Goal: Task Accomplishment & Management: Use online tool/utility

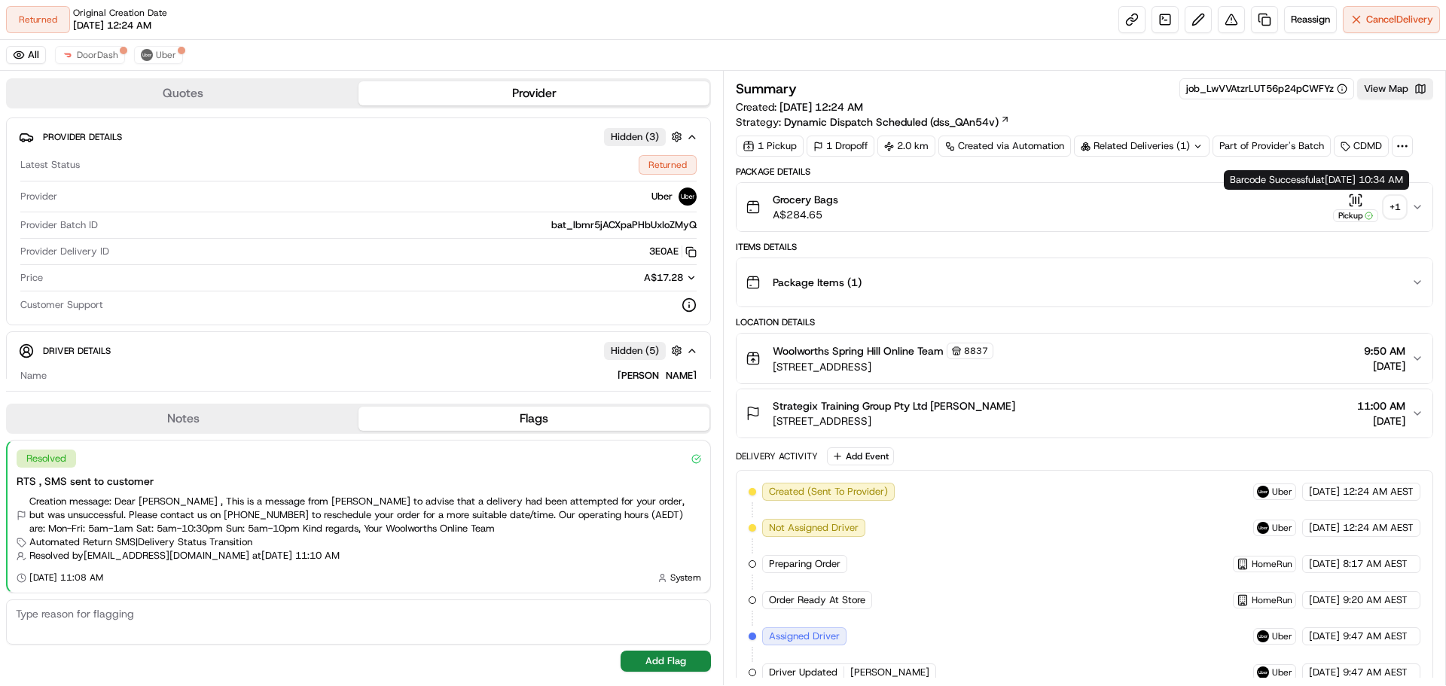
click at [1356, 200] on icon "button" at bounding box center [1356, 200] width 0 height 6
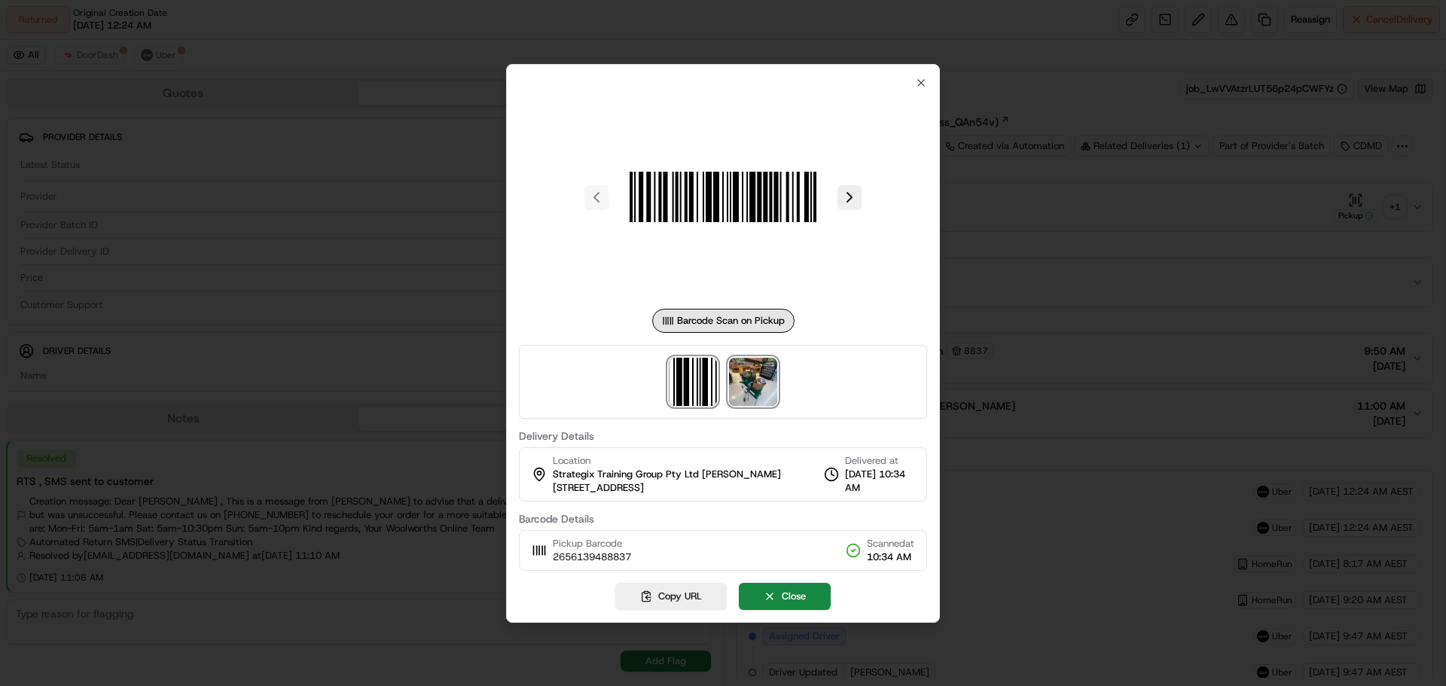
click at [748, 388] on img at bounding box center [753, 382] width 48 height 48
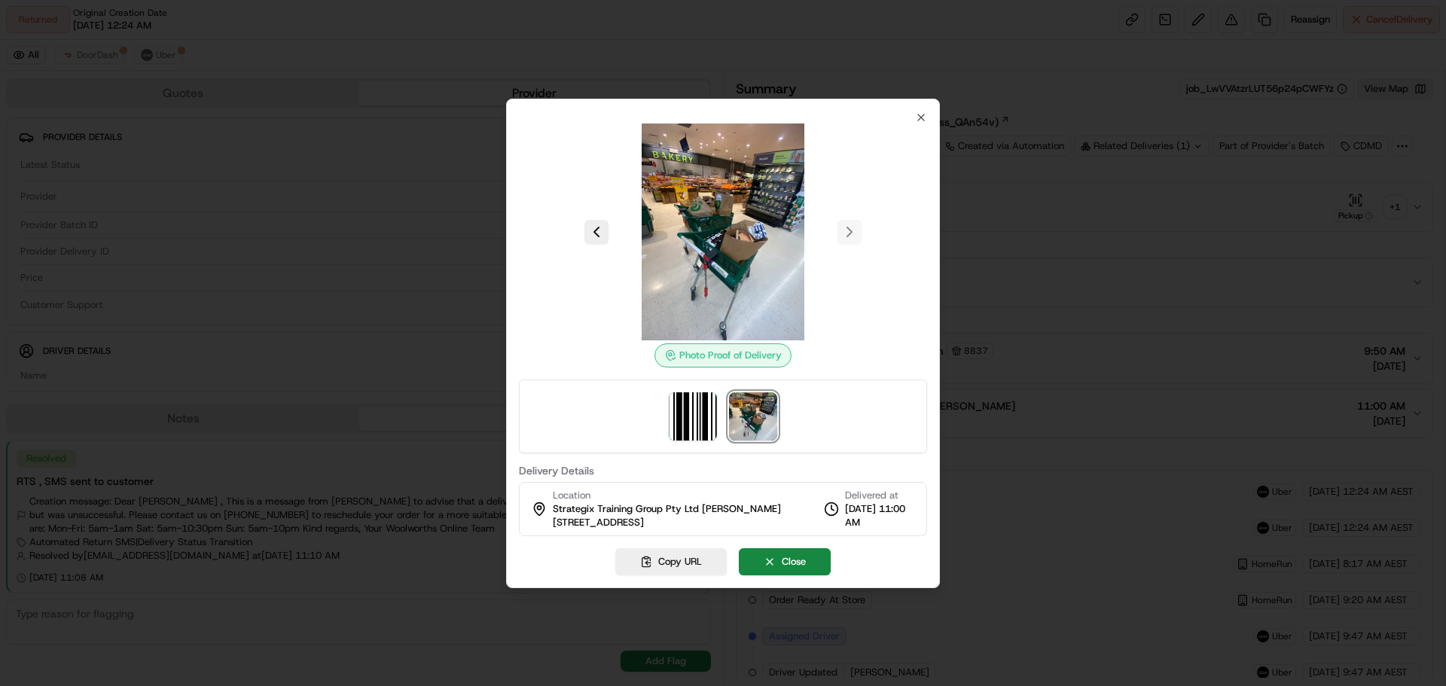
click at [929, 121] on div "Photo Proof of Delivery Delivery Details Location Strategix Training Group Pty …" at bounding box center [723, 344] width 434 height 490
click at [923, 121] on icon "button" at bounding box center [921, 117] width 12 height 12
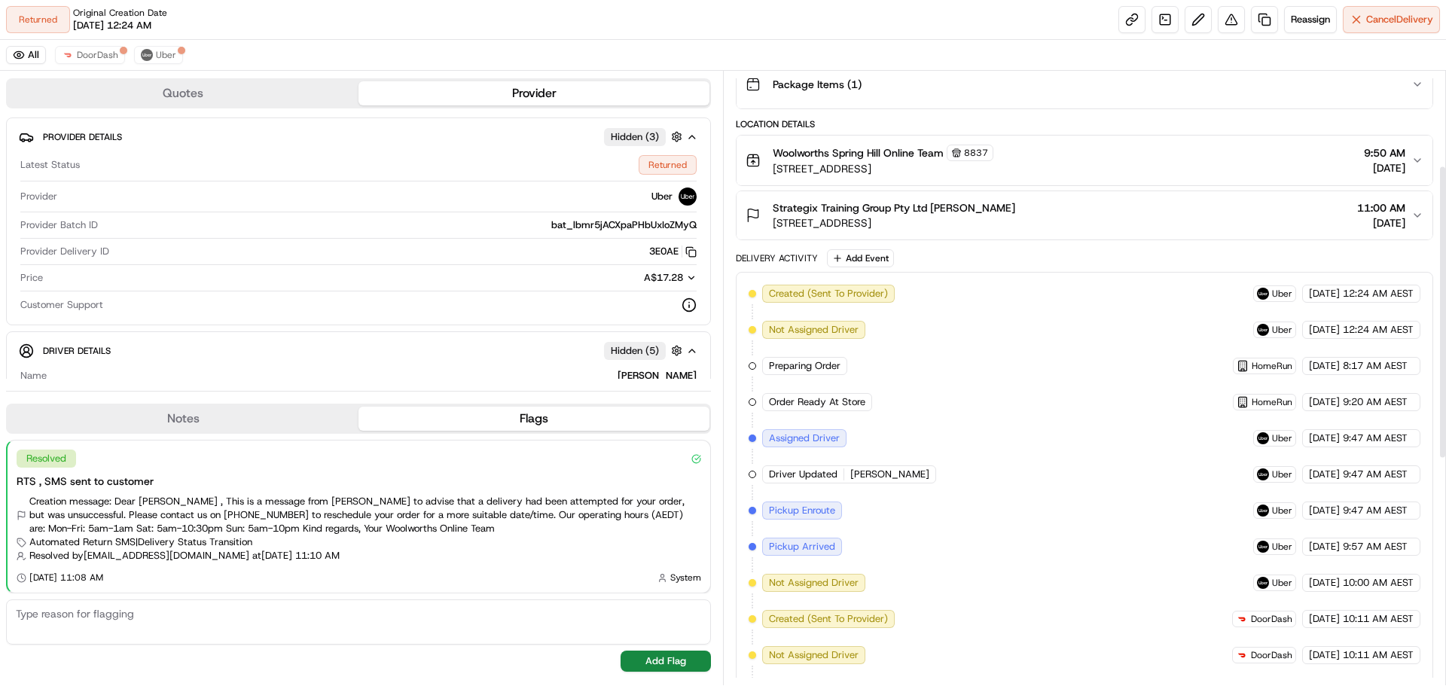
scroll to position [201, 0]
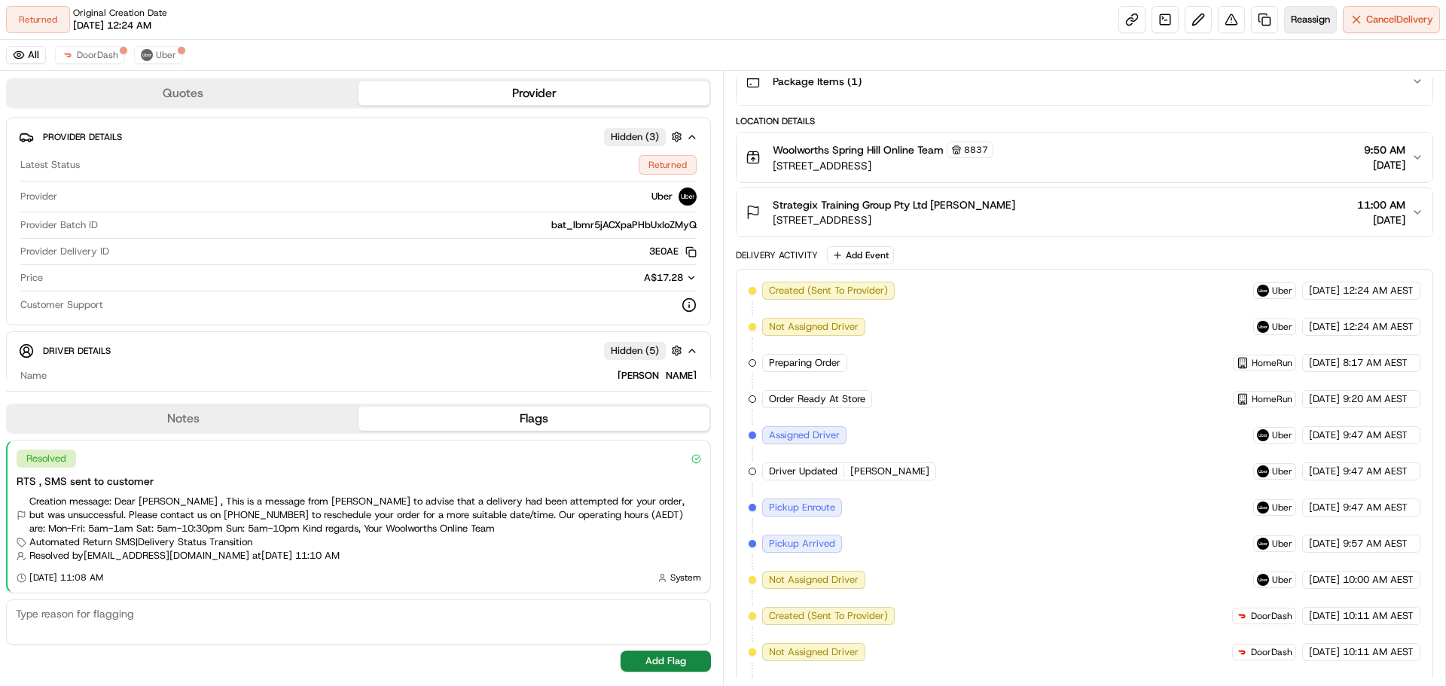
click at [1299, 21] on span "Reassign" at bounding box center [1310, 20] width 39 height 14
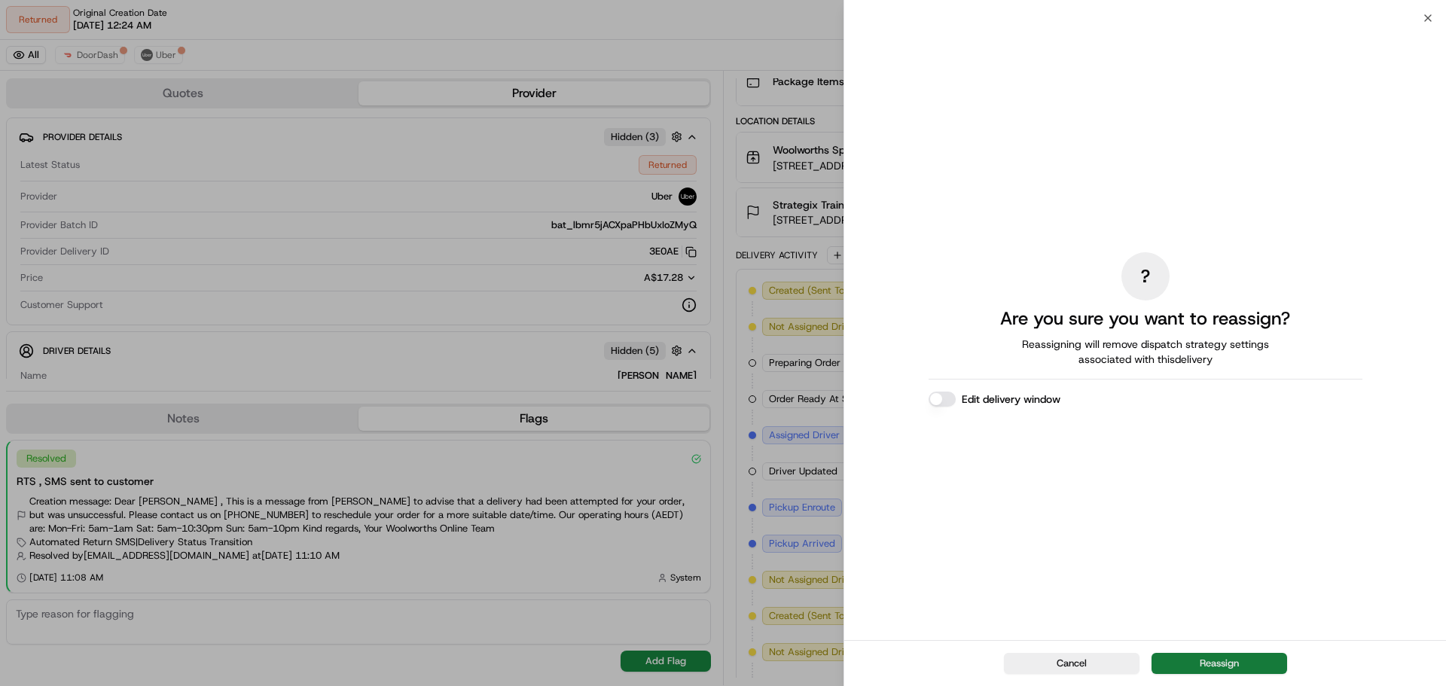
click at [1198, 664] on button "Reassign" at bounding box center [1220, 663] width 136 height 21
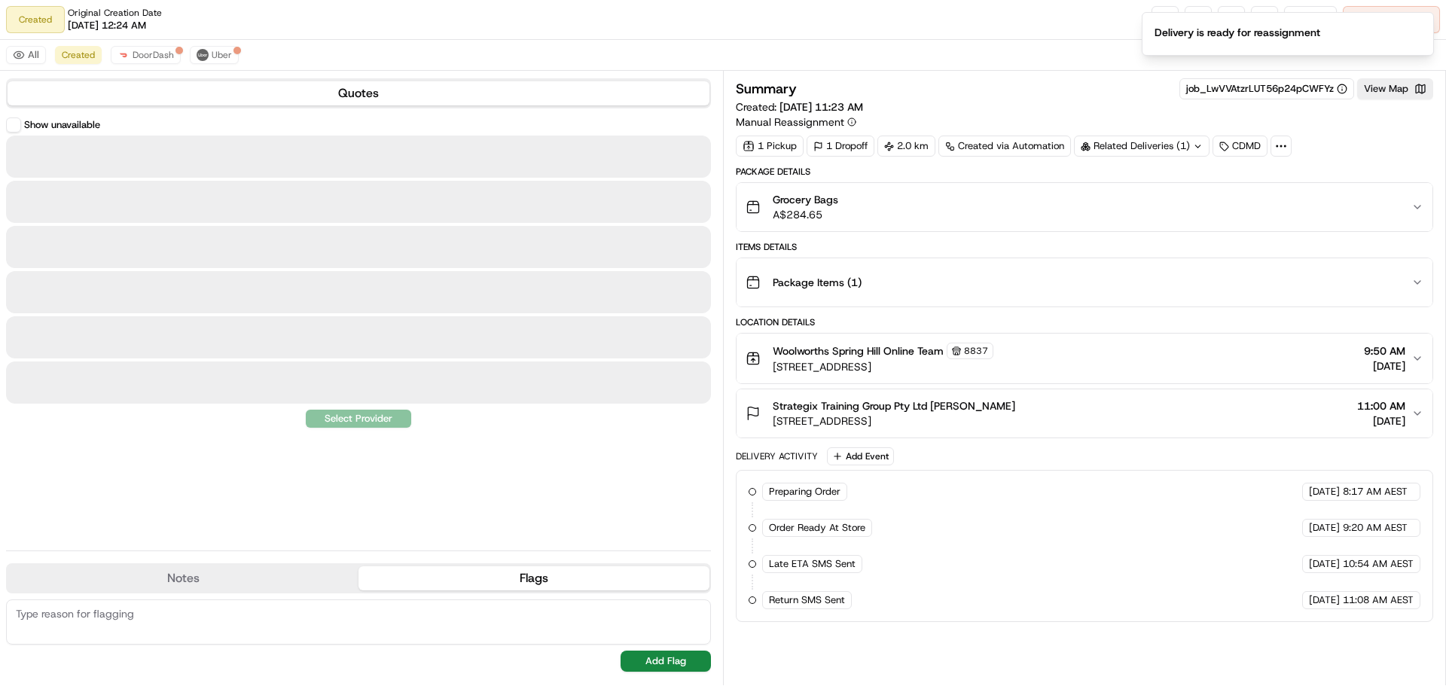
scroll to position [0, 0]
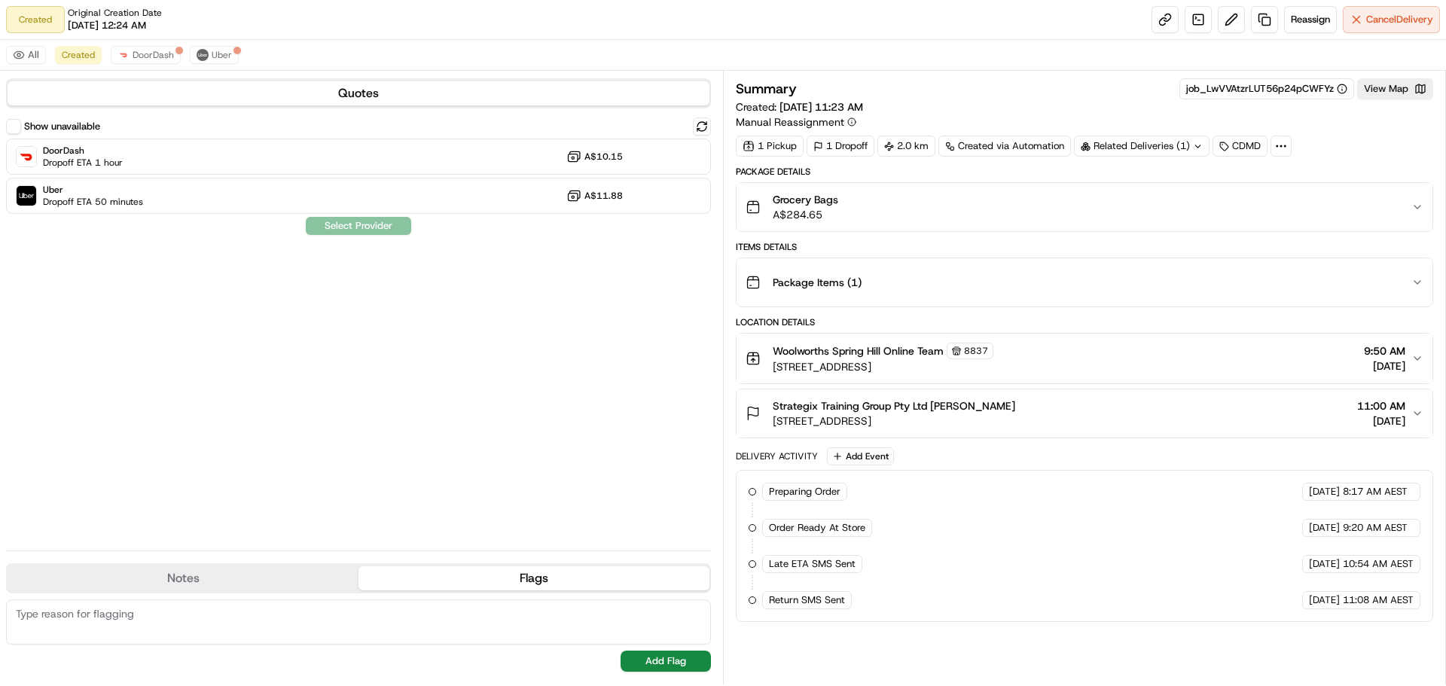
click at [1228, 412] on div "Strategix Training Group Pty Ltd Jeanette Rota 119 Charlotte St, L 11, Brisbane…" at bounding box center [1079, 413] width 666 height 30
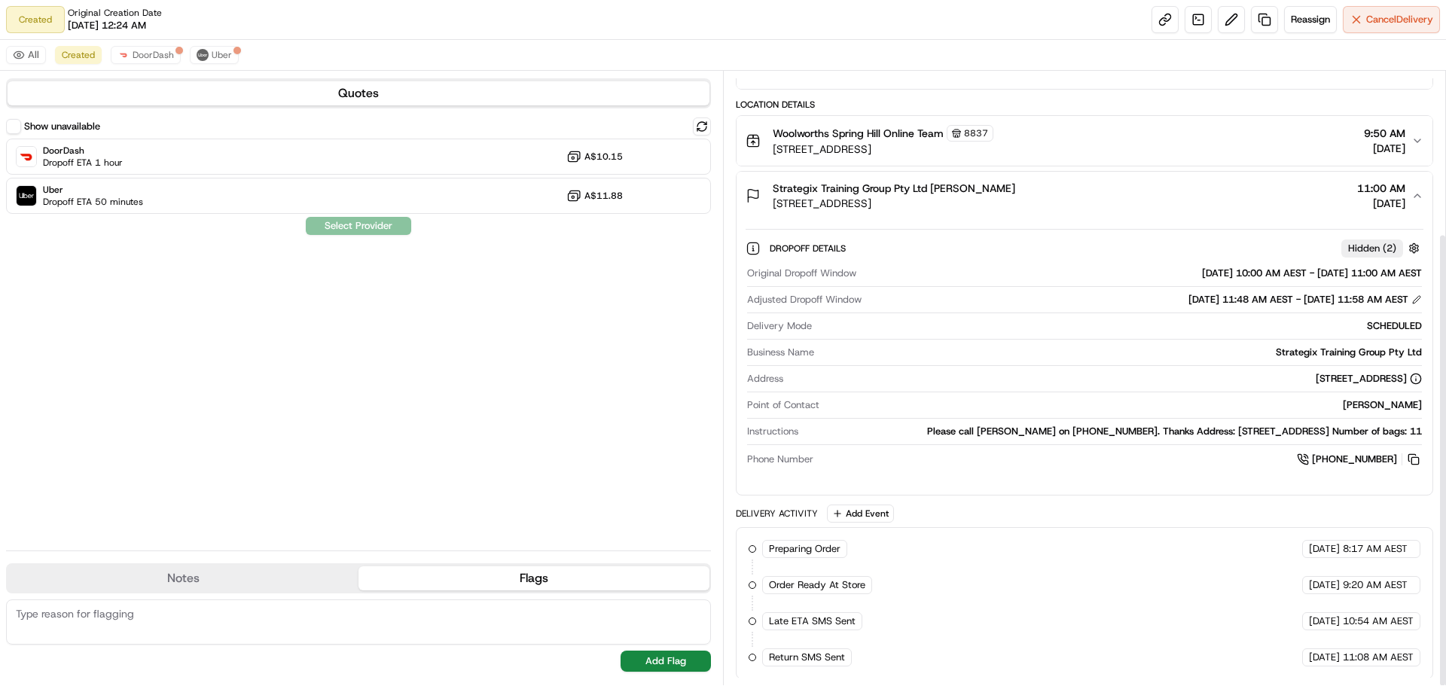
scroll to position [219, 0]
click at [1422, 461] on div "Dropoff Details Hidden ( 2 ) Original Dropoff Window 22/08/2025 10:00 AM AEST -…" at bounding box center [1085, 349] width 696 height 263
click at [1422, 461] on div "Original Dropoff Window 22/08/2025 10:00 AM AEST - 22/08/2025 11:00 AM AEST Adj…" at bounding box center [1085, 365] width 678 height 213
click at [1411, 461] on button at bounding box center [1414, 458] width 17 height 17
click at [1412, 461] on button at bounding box center [1414, 458] width 17 height 17
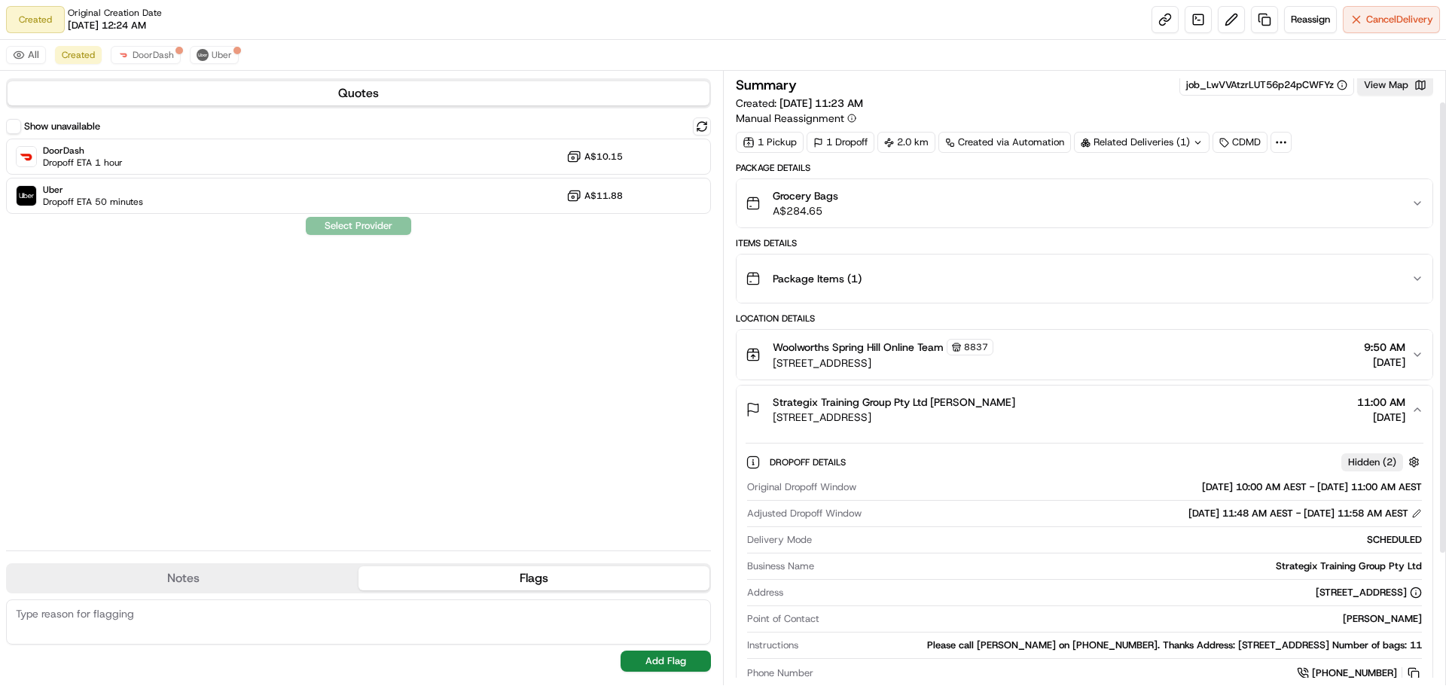
scroll to position [0, 0]
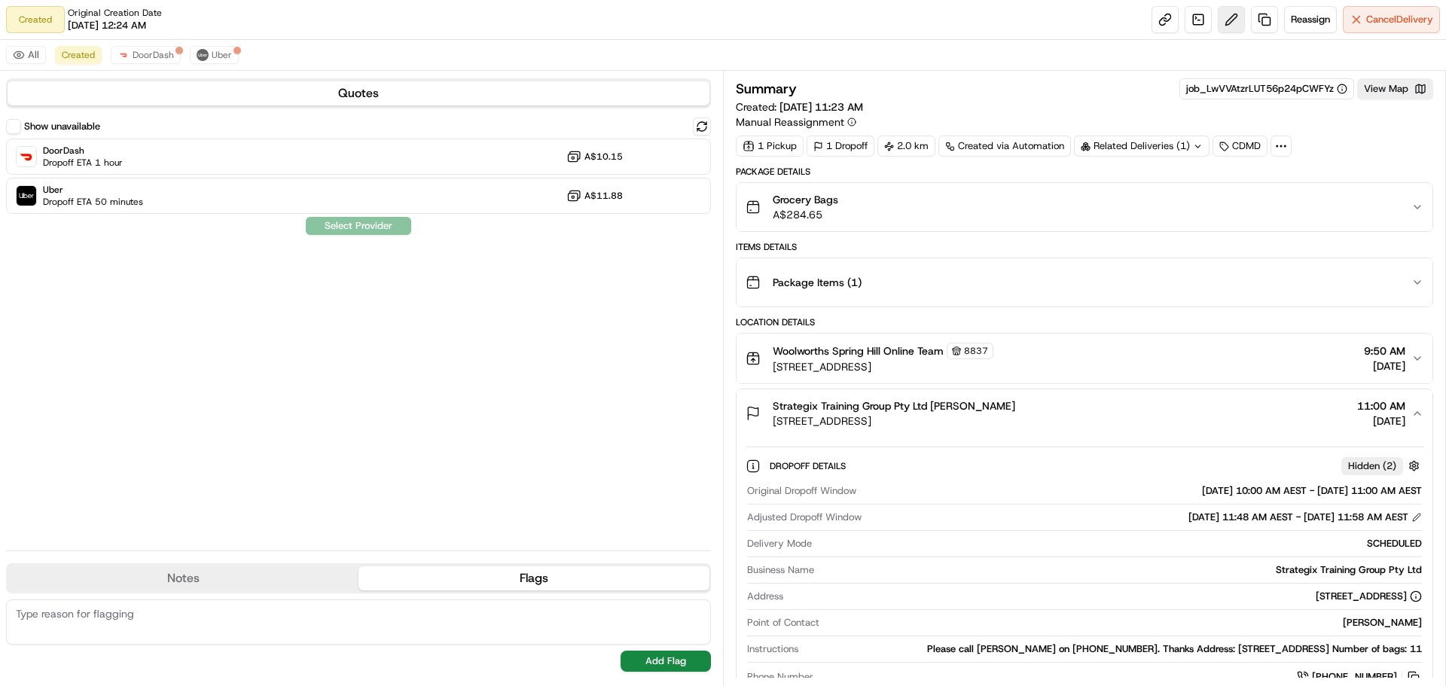
click at [1229, 22] on button at bounding box center [1231, 19] width 27 height 27
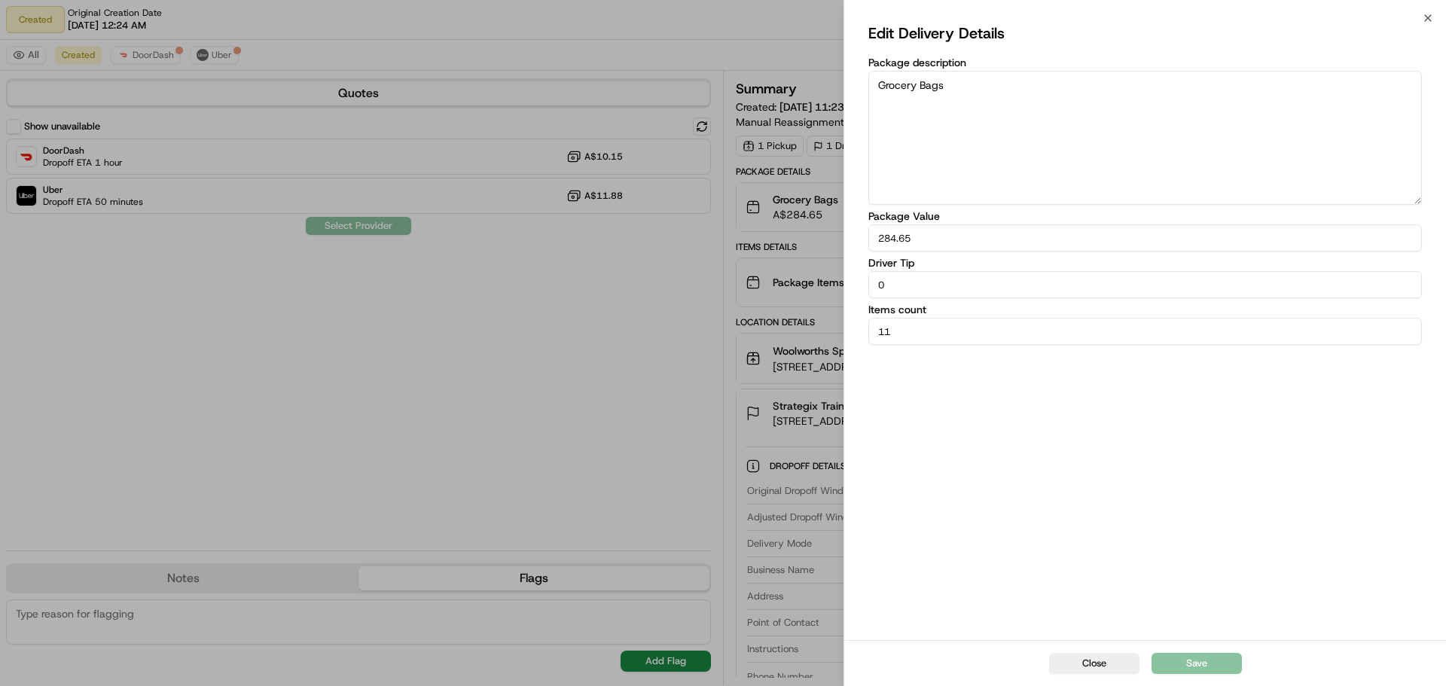
click at [1421, 15] on div "Close Edit Delivery Details Package description Grocery Bags Package Value 284.…" at bounding box center [1145, 343] width 603 height 686
click at [1436, 16] on div "Close Edit Delivery Details Package description Grocery Bags Package Value 284.…" at bounding box center [1145, 343] width 603 height 686
click at [1431, 18] on div "Close Edit Delivery Details Package description Grocery Bags Package Value 284.…" at bounding box center [1145, 343] width 603 height 686
click at [1439, 23] on div "Edit Delivery Details Package description Grocery Bags Package Value 284.65 Dri…" at bounding box center [1145, 329] width 602 height 622
drag, startPoint x: 1409, startPoint y: 11, endPoint x: 1427, endPoint y: 15, distance: 19.2
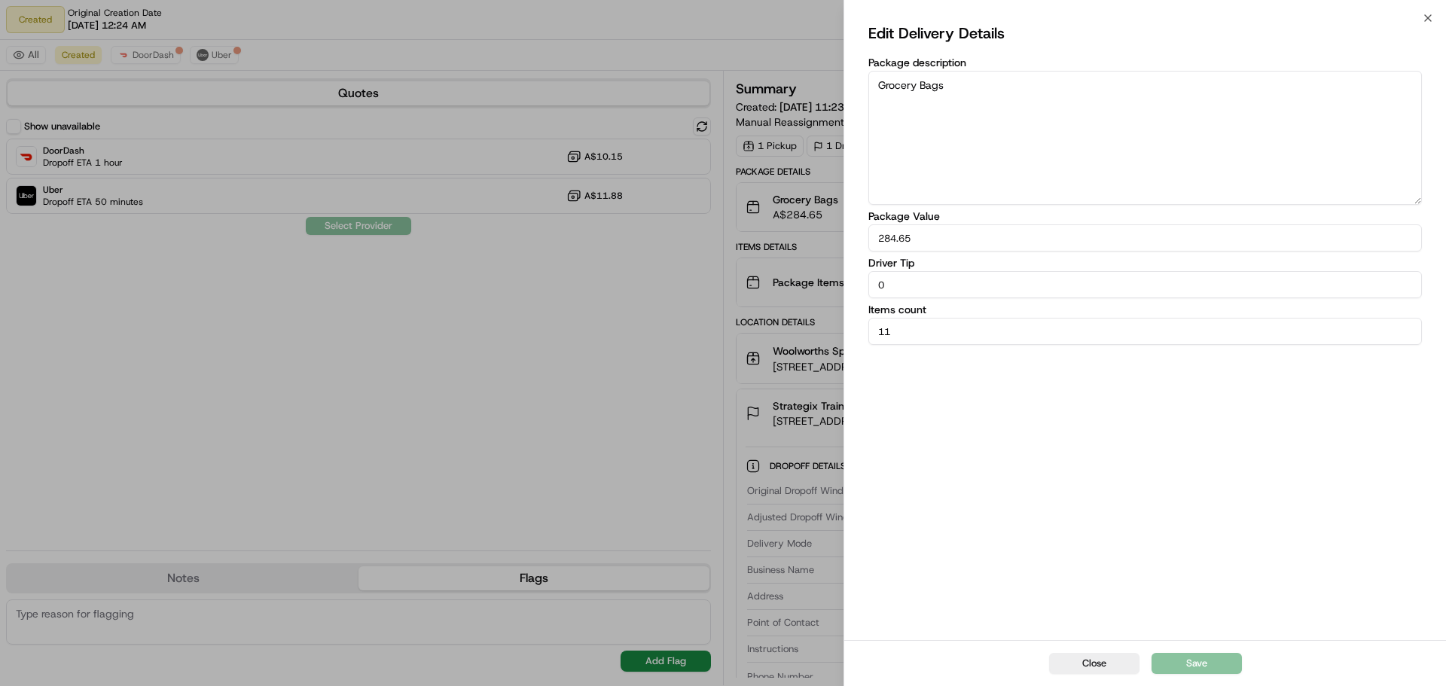
click at [1409, 11] on div "Close Edit Delivery Details Package description Grocery Bags Package Value 284.…" at bounding box center [1145, 343] width 603 height 686
click at [1427, 15] on icon "button" at bounding box center [1428, 18] width 12 height 12
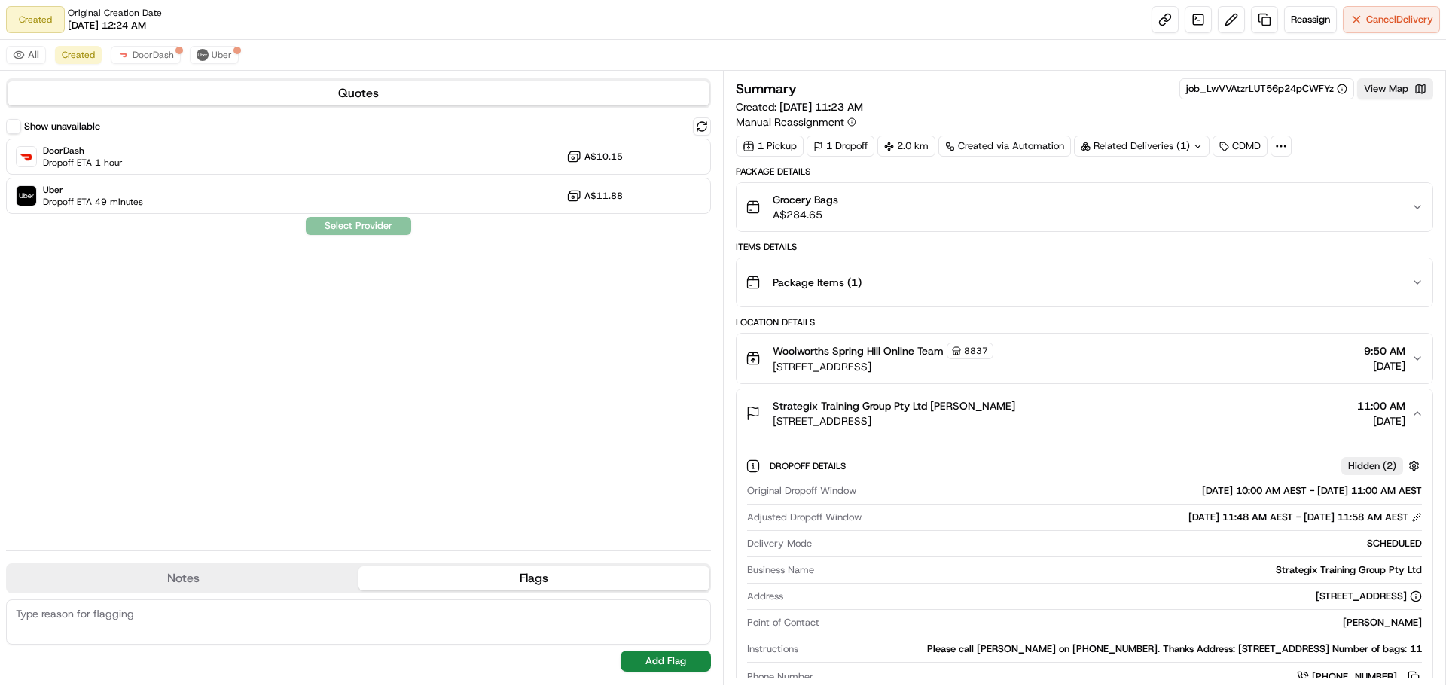
click at [144, 621] on textarea at bounding box center [358, 622] width 705 height 45
click at [224, 581] on button "Notes" at bounding box center [183, 578] width 351 height 24
click at [207, 614] on textarea at bounding box center [358, 622] width 705 height 45
click at [372, 393] on div "Show unavailable DoorDash Dropoff ETA 1 hour A$10.15 Uber Dropoff ETA 49 minute…" at bounding box center [358, 328] width 705 height 421
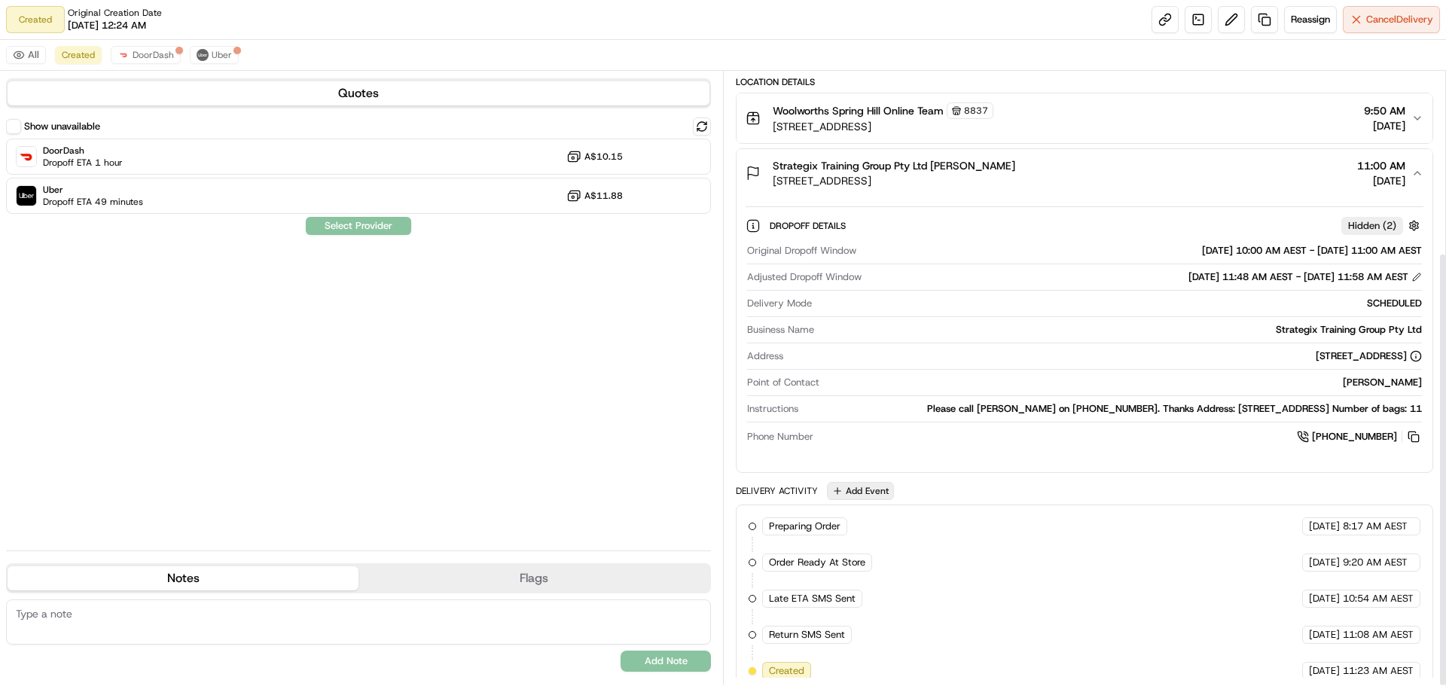
scroll to position [255, 0]
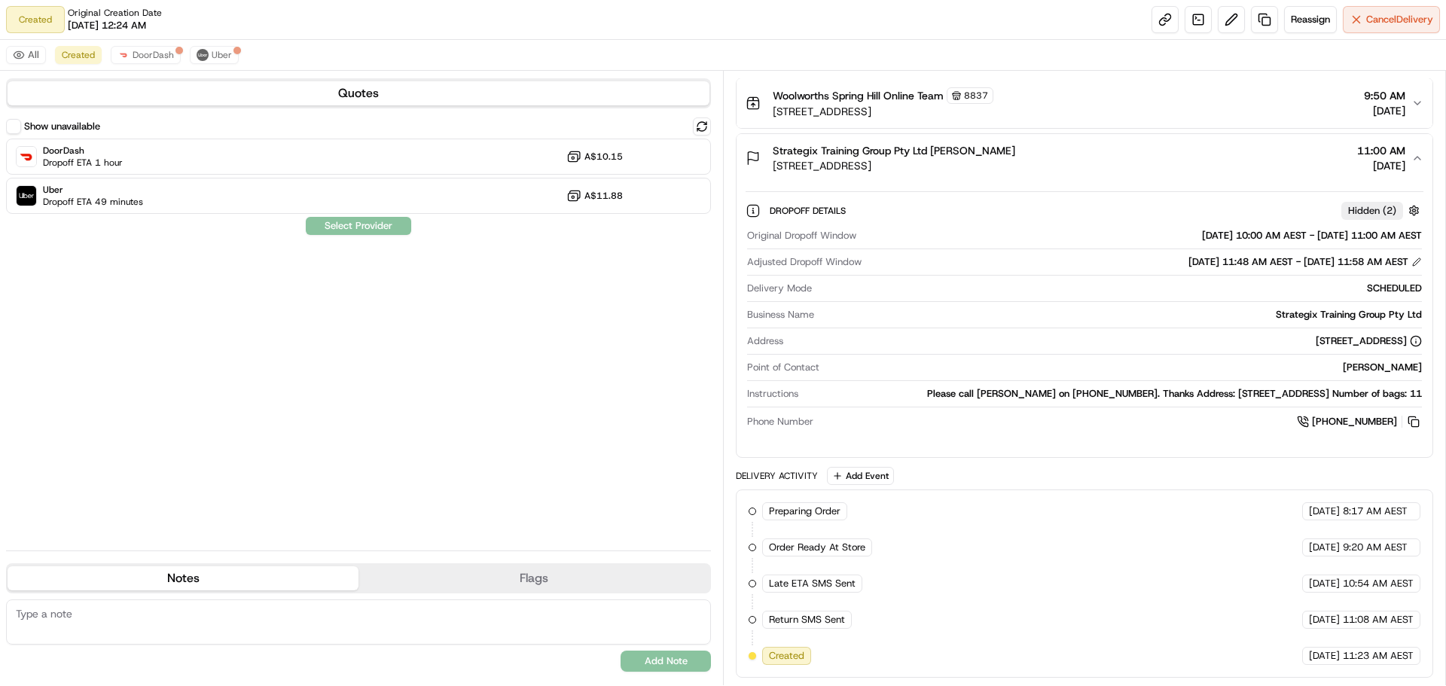
click at [224, 625] on textarea at bounding box center [358, 622] width 705 height 45
paste textarea "0433875161 -> Christie Use loading zone out front"
click at [32, 613] on textarea "0433875161 -> Christie Use loading zone out front" at bounding box center [358, 622] width 705 height 45
click at [15, 613] on textarea "0433875161 -> Christie Use loading zone out front" at bounding box center [358, 622] width 705 height 45
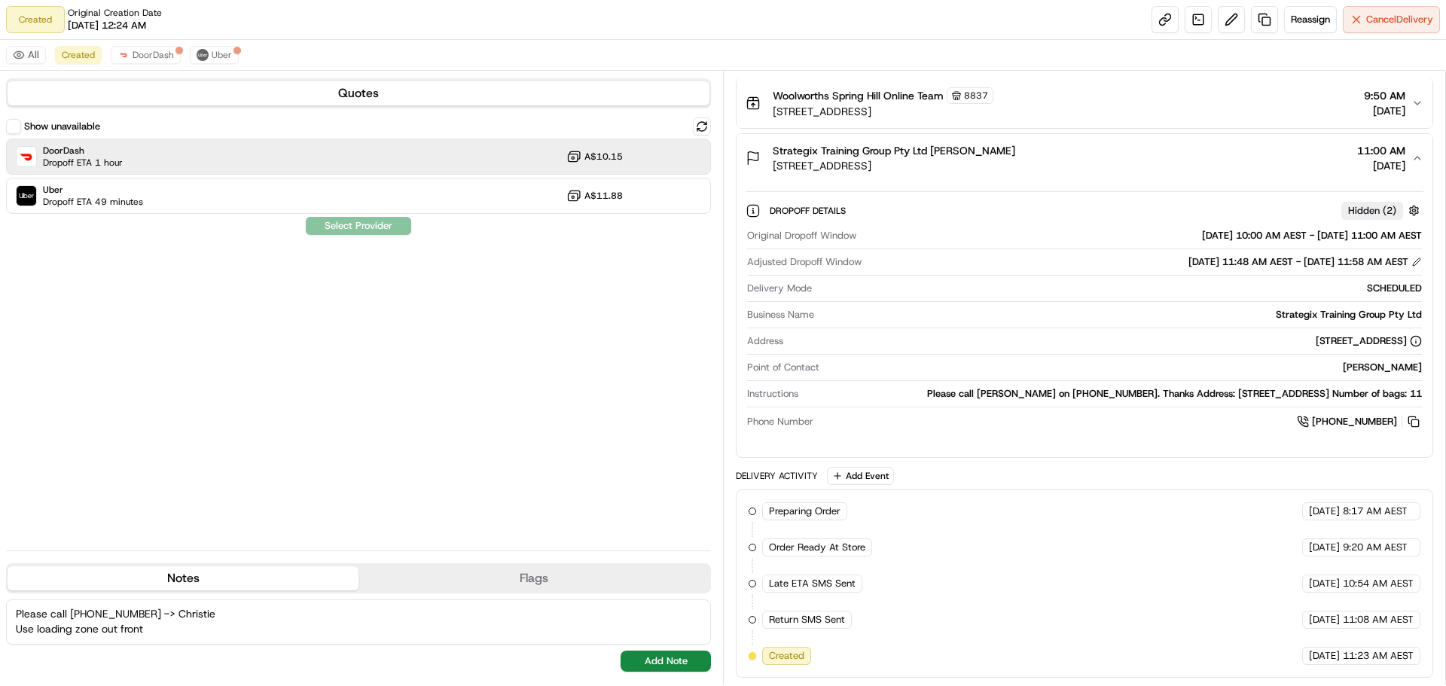
type textarea "Please call 0433875161 -> Christie Use loading zone out front"
click at [449, 173] on div "DoorDash Dropoff ETA 1 hour A$10.15" at bounding box center [358, 157] width 705 height 36
click at [677, 666] on button "Add Note" at bounding box center [666, 661] width 90 height 21
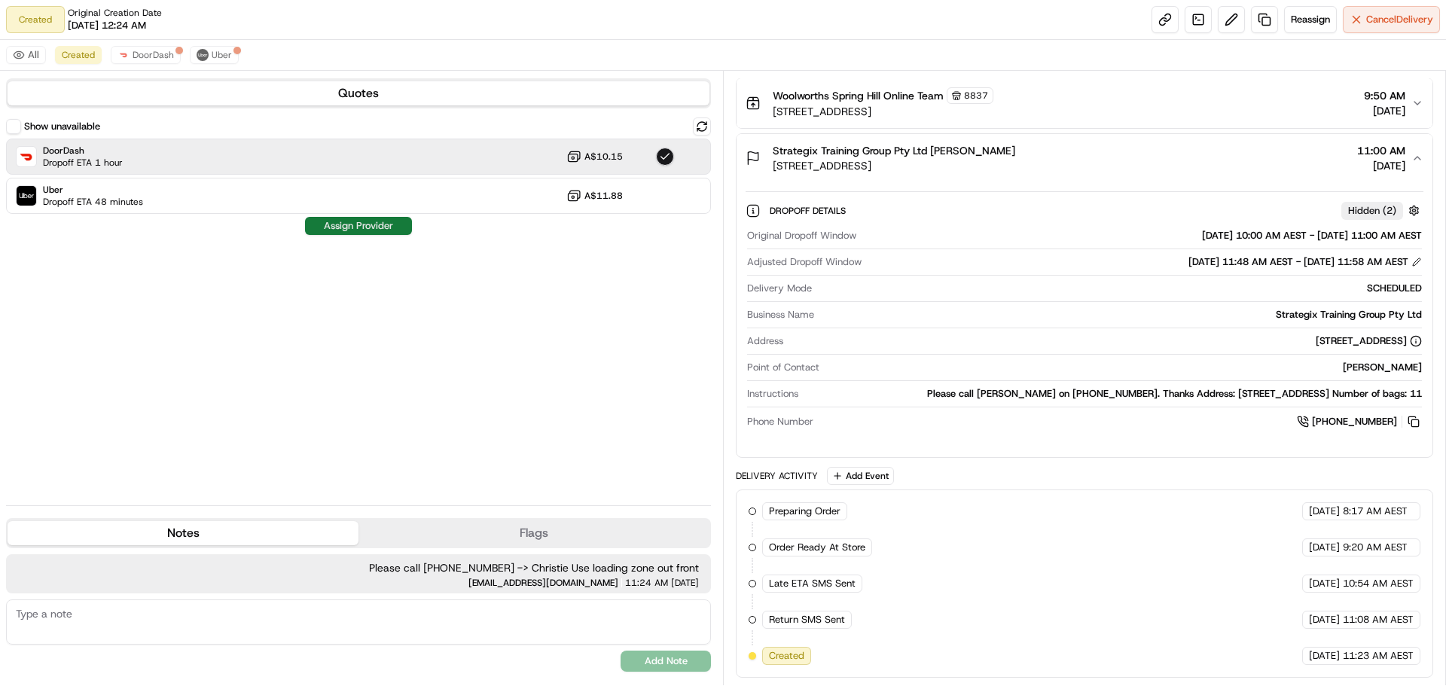
click at [365, 230] on button "Assign Provider" at bounding box center [358, 226] width 107 height 18
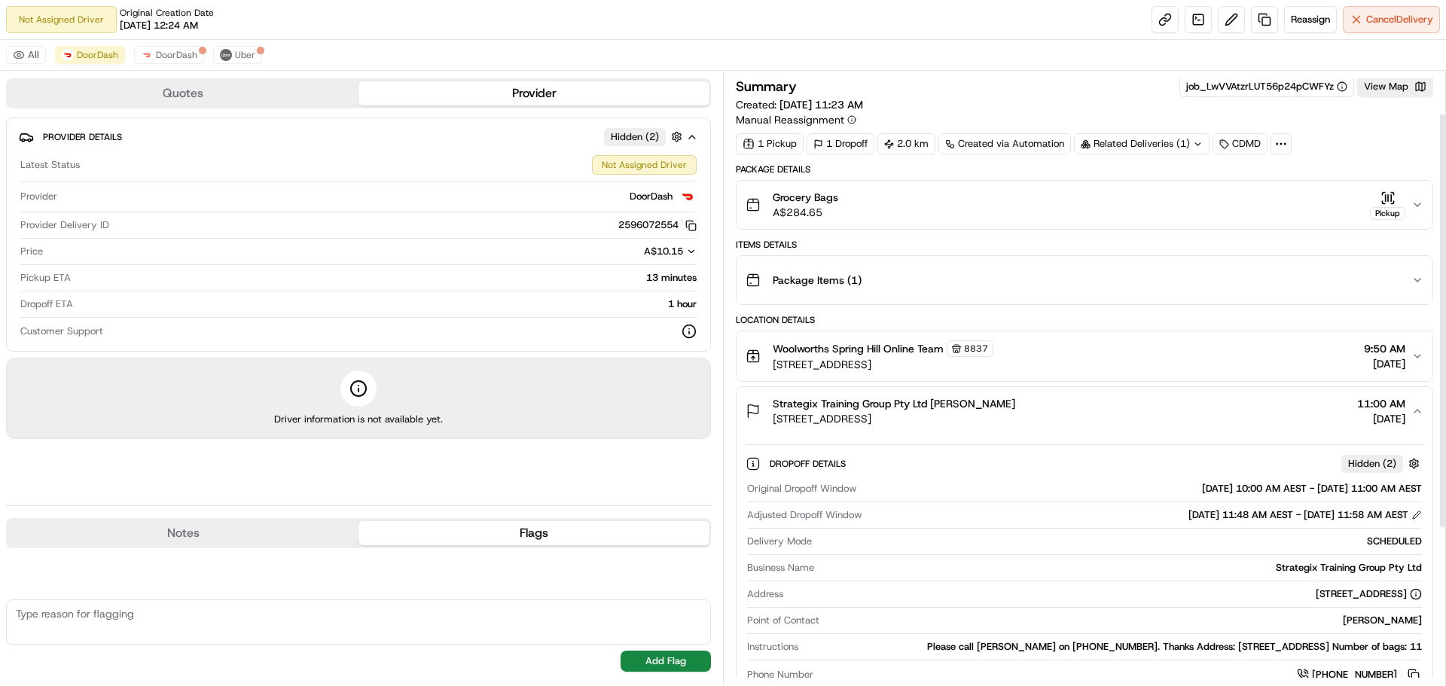
scroll to position [0, 0]
click at [1283, 143] on icon at bounding box center [1281, 146] width 14 height 14
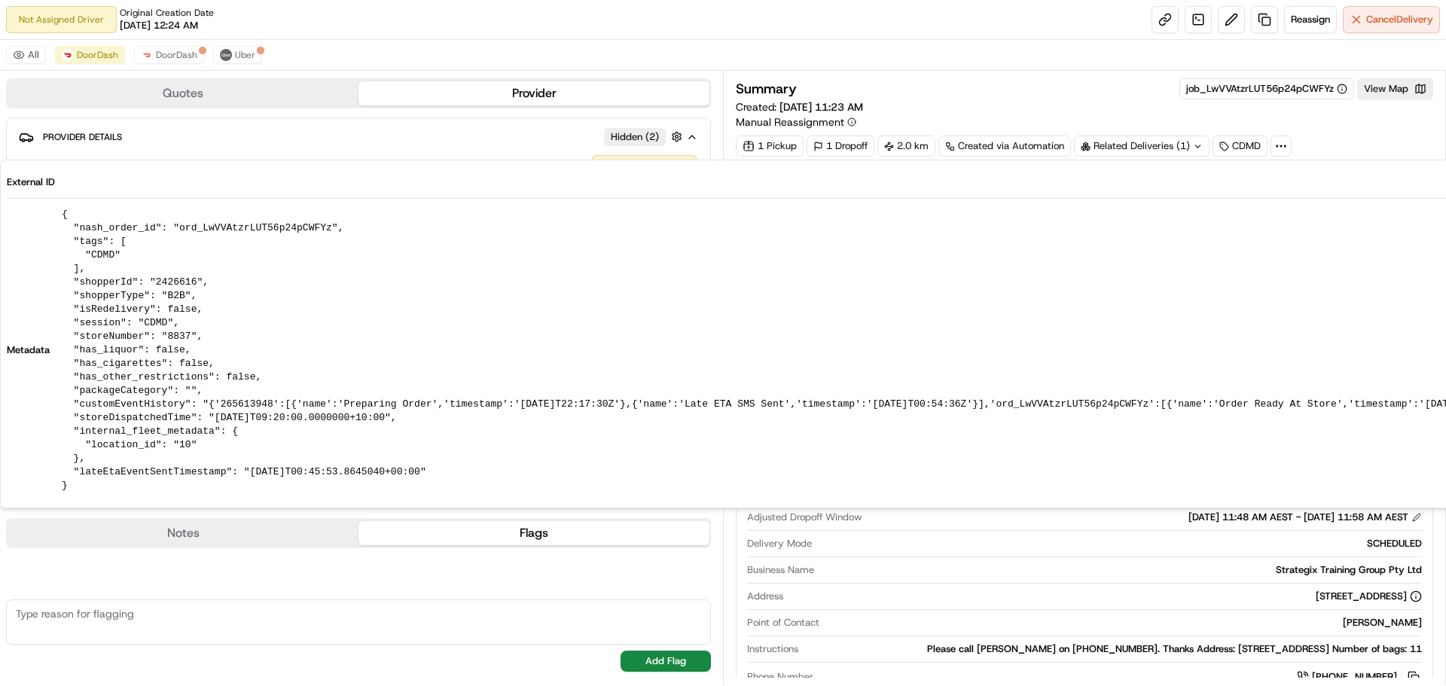
click at [1283, 143] on icon at bounding box center [1281, 146] width 14 height 14
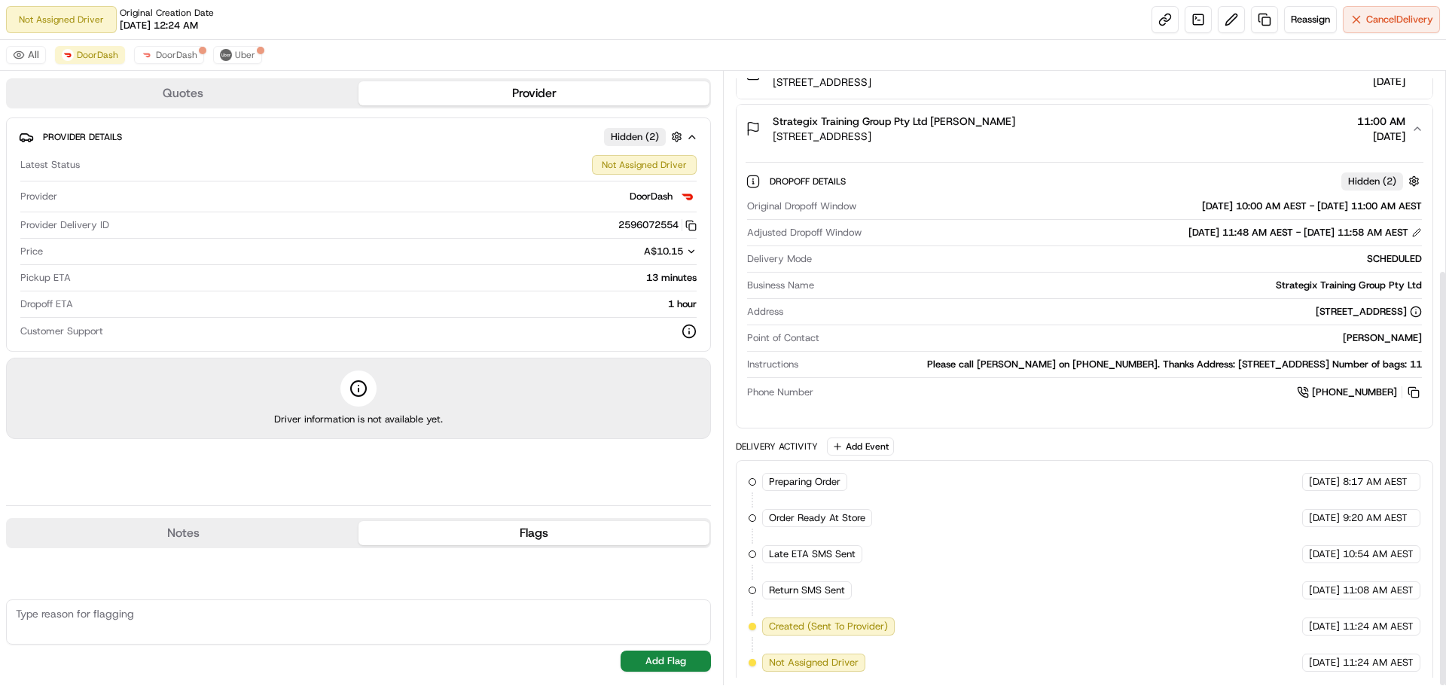
scroll to position [291, 0]
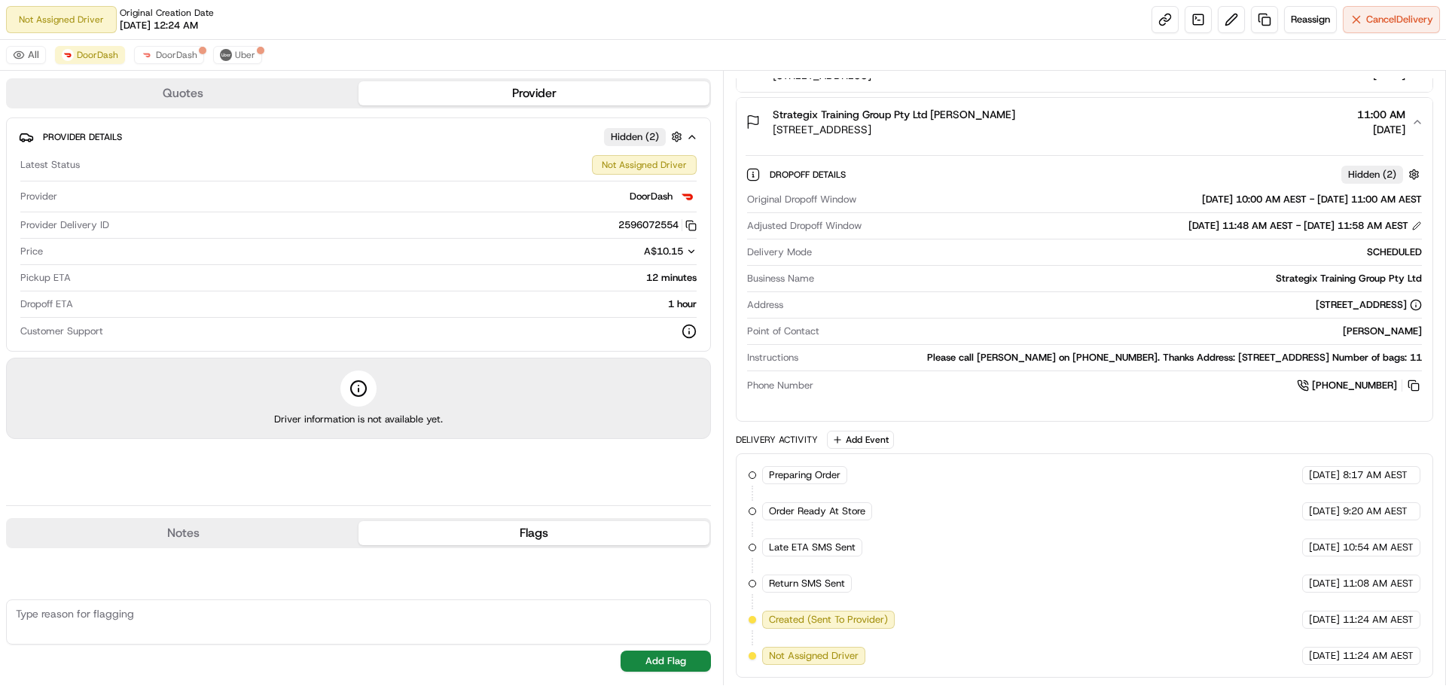
click at [284, 525] on button "Notes" at bounding box center [183, 533] width 351 height 24
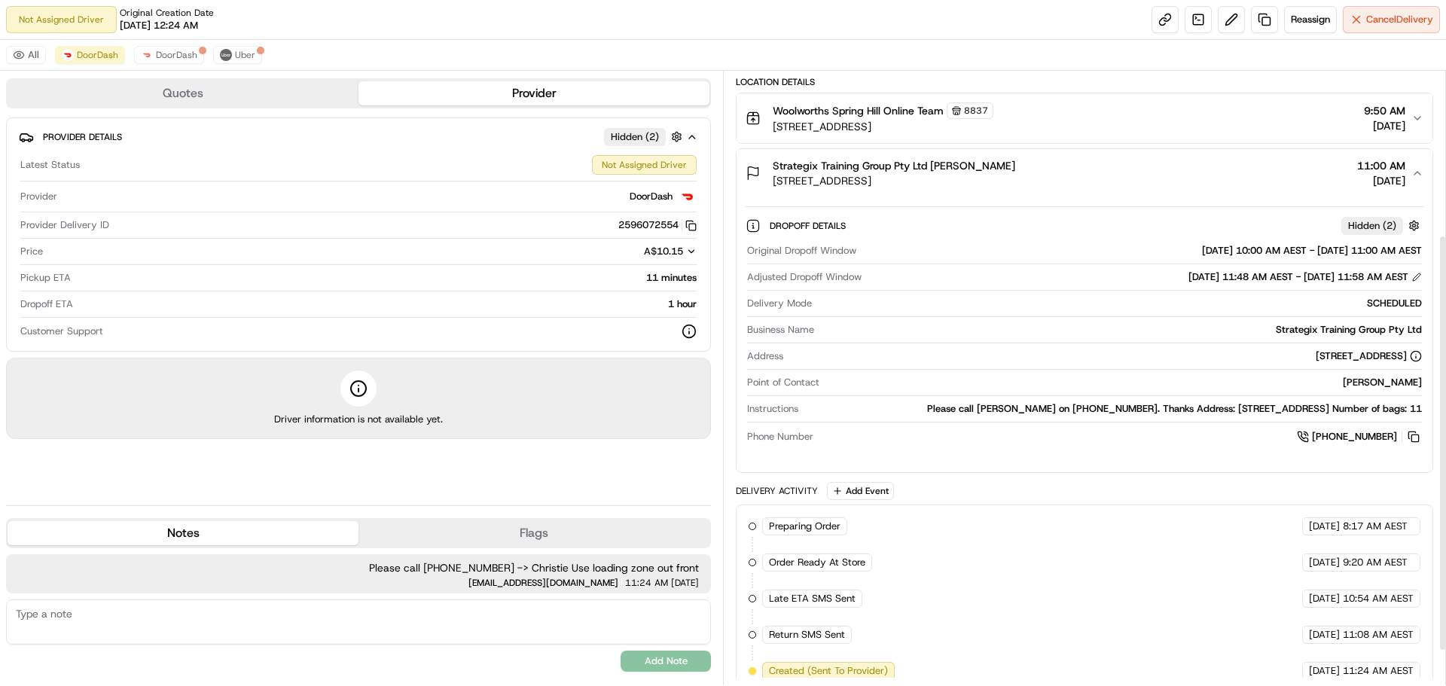
scroll to position [141, 0]
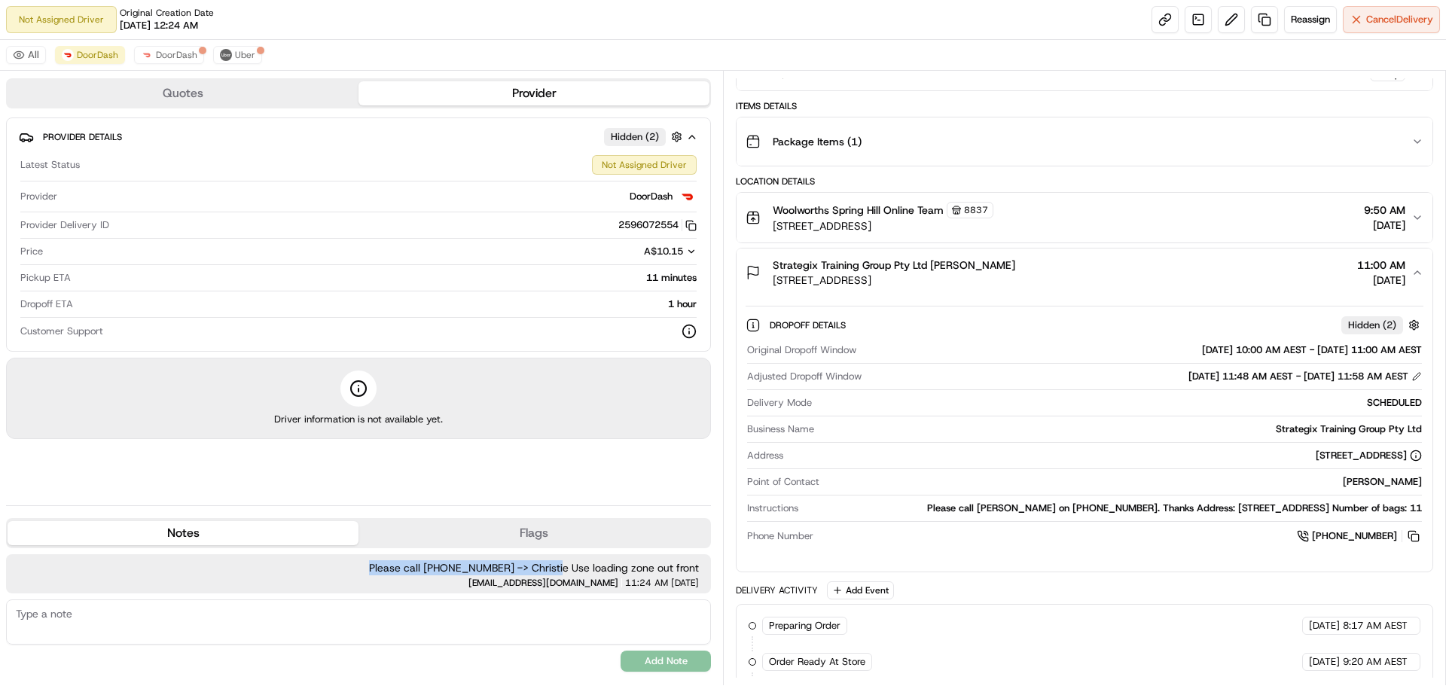
drag, startPoint x: 391, startPoint y: 569, endPoint x: 589, endPoint y: 563, distance: 198.2
click at [588, 563] on span "Please call 0433875161 -> Christie Use loading zone out front" at bounding box center [358, 567] width 681 height 15
click at [1134, 478] on div "[PERSON_NAME]" at bounding box center [1124, 482] width 597 height 14
drag, startPoint x: 386, startPoint y: 563, endPoint x: 711, endPoint y: 594, distance: 326.0
click at [711, 594] on div "Quotes Provider Provider Details Hidden ( 2 ) Latest Status Not Assigned Driver…" at bounding box center [361, 378] width 723 height 615
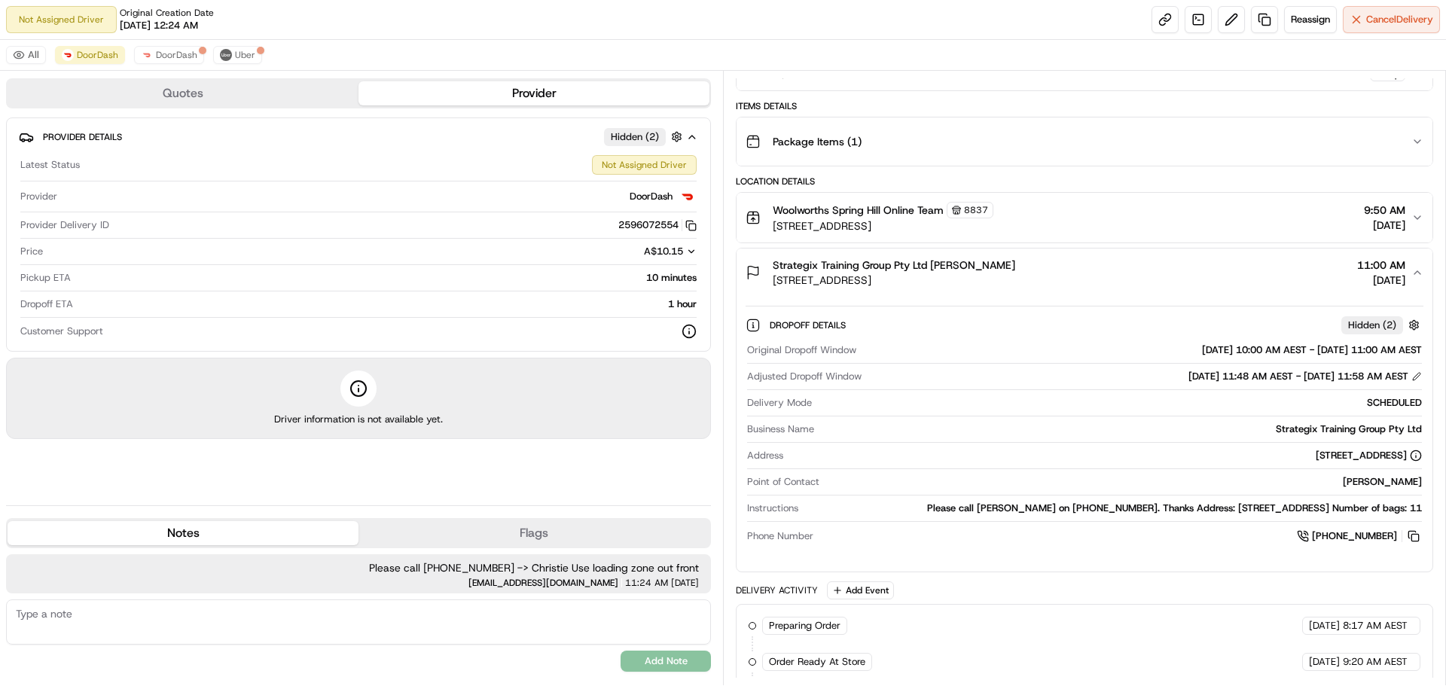
copy div "Please call 0433875161 -> Christie Use loading zone out front elam3@woolworths.…"
click at [1370, 14] on span "Cancel Delivery" at bounding box center [1399, 20] width 67 height 14
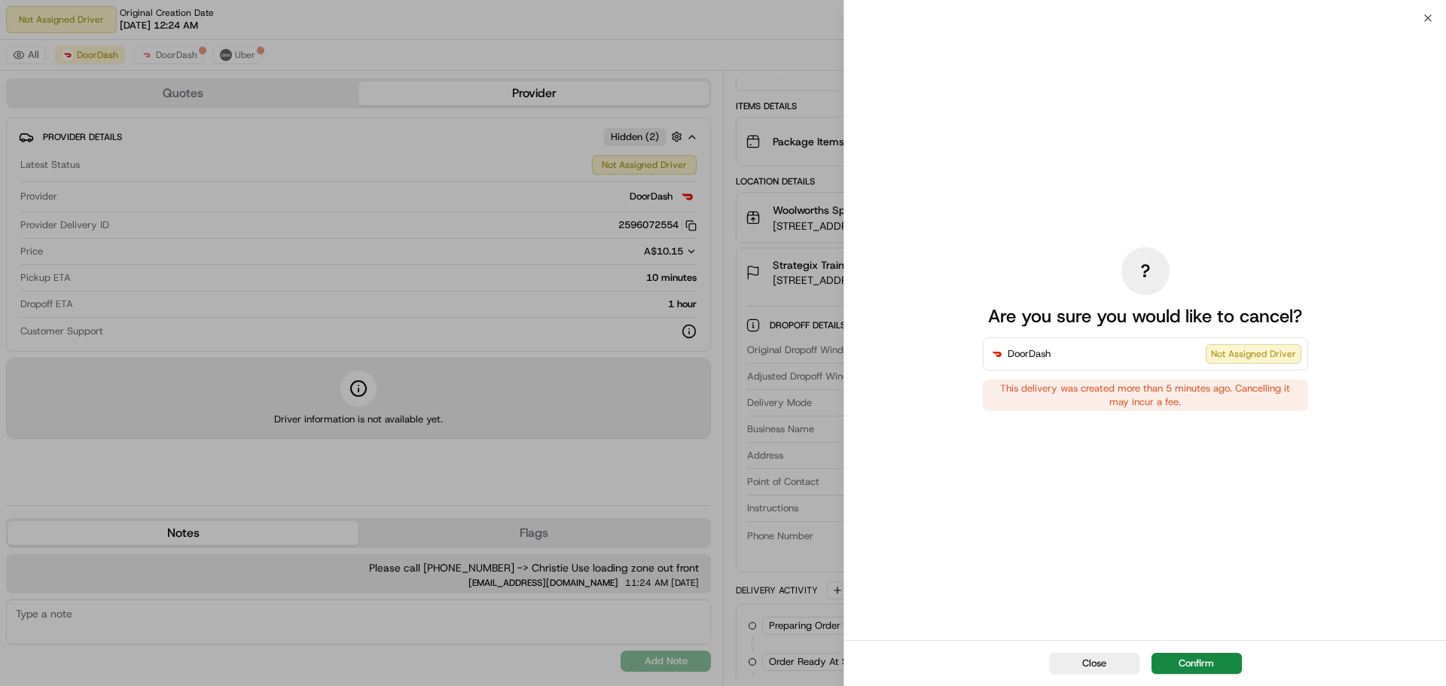
click at [1200, 678] on div "Close Confirm" at bounding box center [1145, 663] width 602 height 46
click at [1201, 676] on div "Close Confirm" at bounding box center [1145, 663] width 602 height 46
click at [1203, 670] on button "Confirm" at bounding box center [1197, 663] width 90 height 21
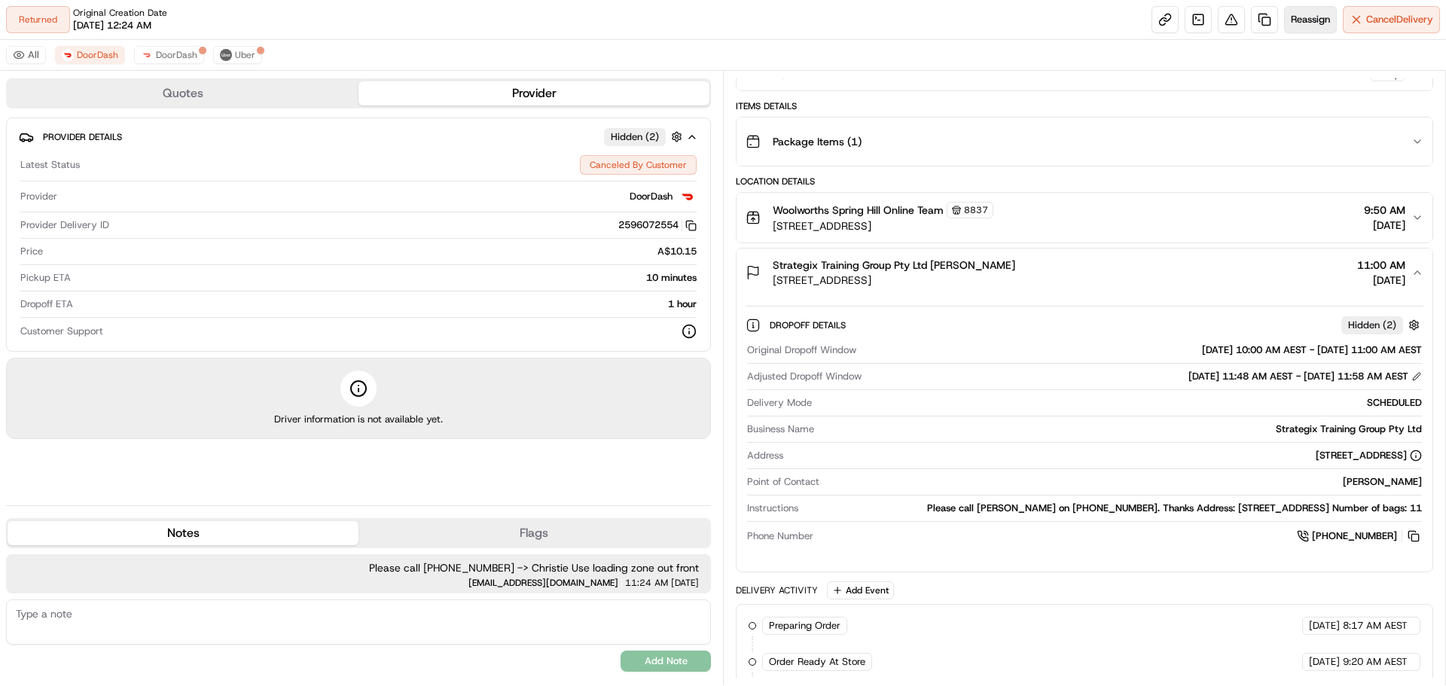
click at [1324, 22] on span "Reassign" at bounding box center [1310, 20] width 39 height 14
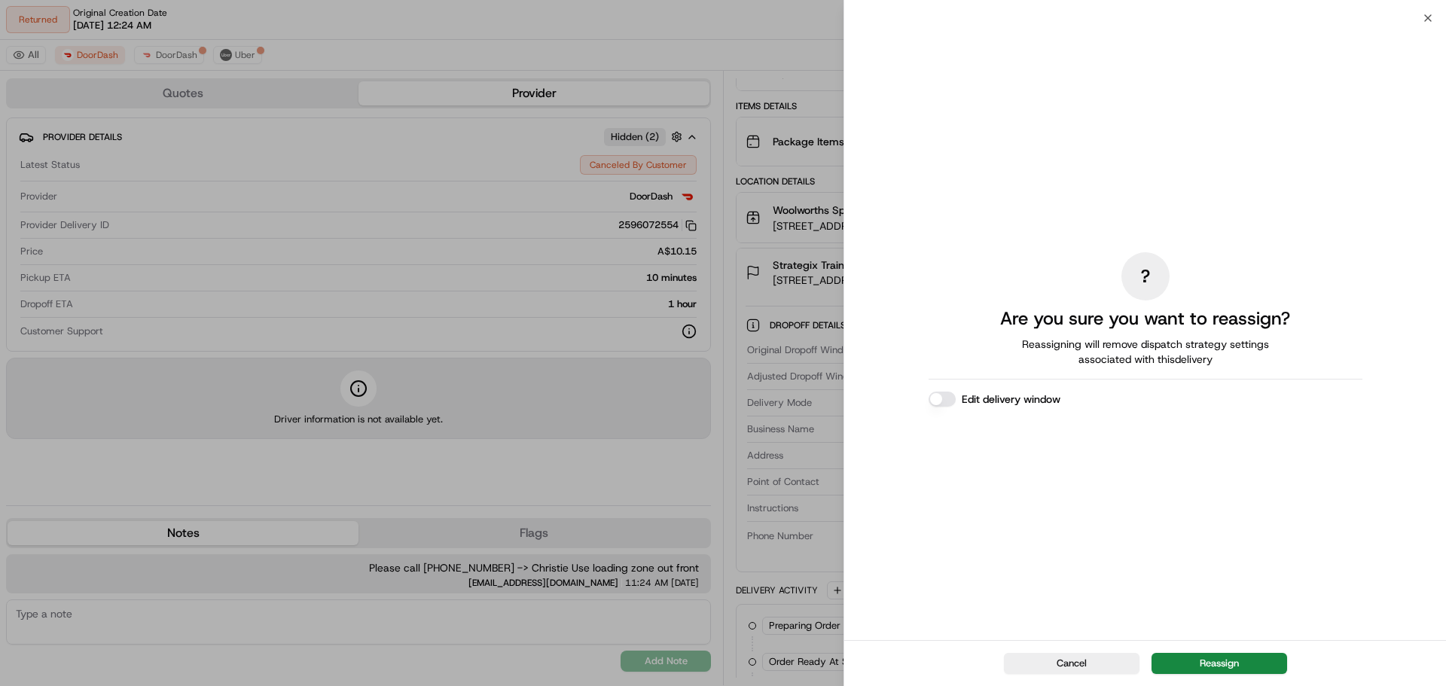
click at [947, 402] on button "Edit delivery window" at bounding box center [942, 399] width 27 height 15
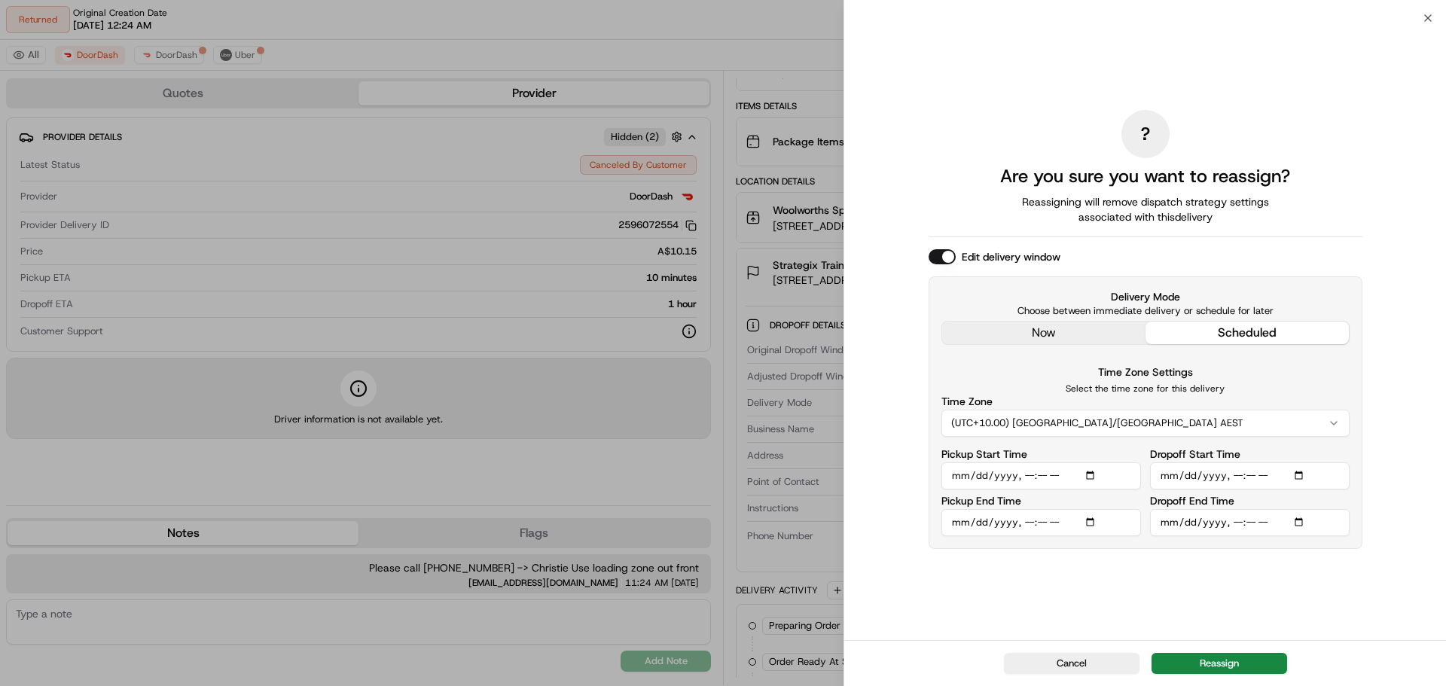
click at [1115, 334] on div "? Are you sure you want to reassign? Reassigning will remove dispatch strategy …" at bounding box center [1146, 329] width 434 height 616
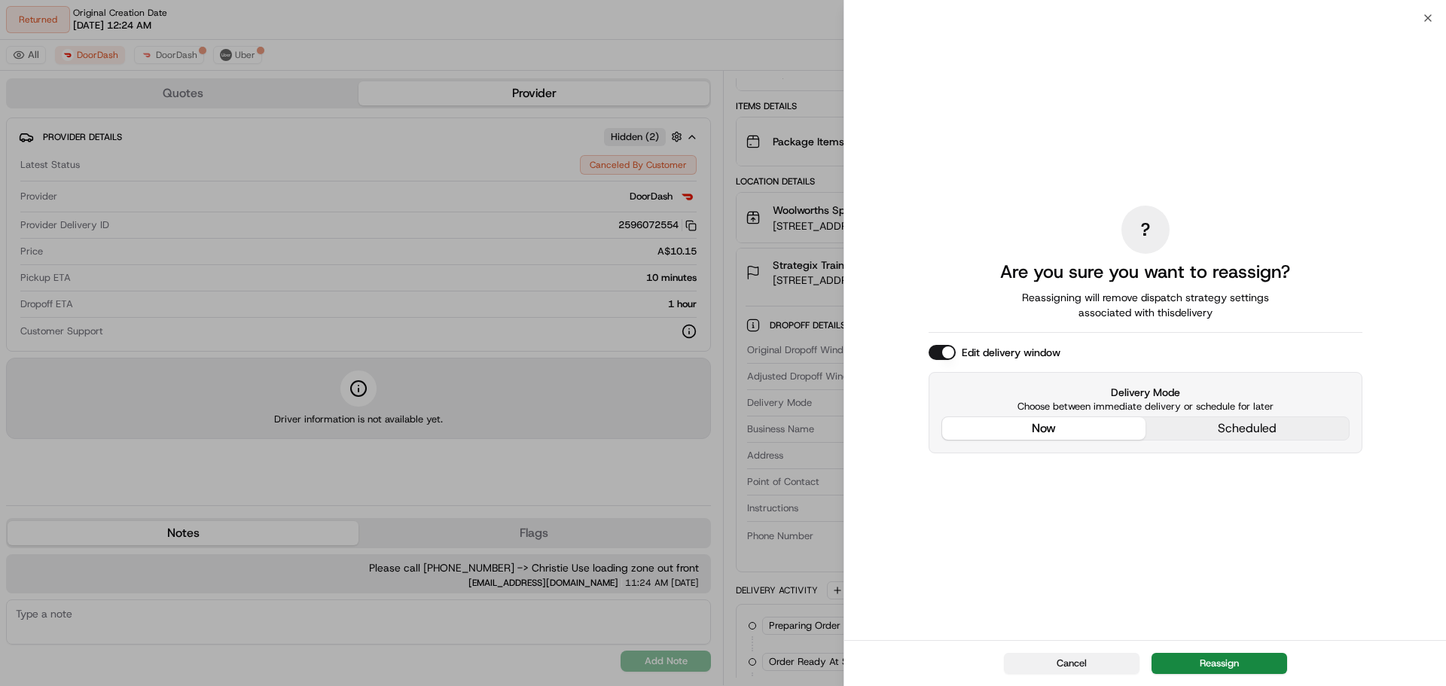
click at [1085, 659] on div "Cancel Reassign" at bounding box center [1145, 663] width 602 height 46
click at [1086, 673] on button "Cancel" at bounding box center [1072, 663] width 136 height 21
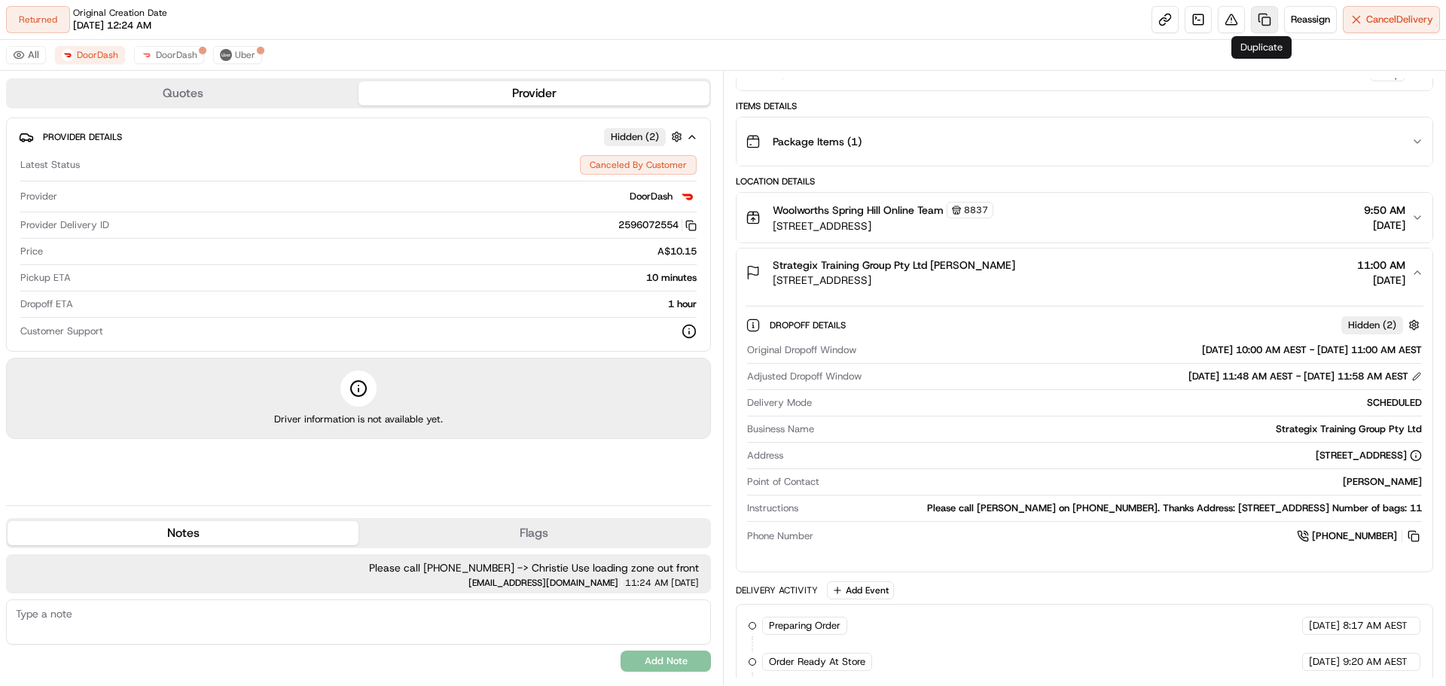
click at [1259, 17] on link at bounding box center [1264, 19] width 27 height 27
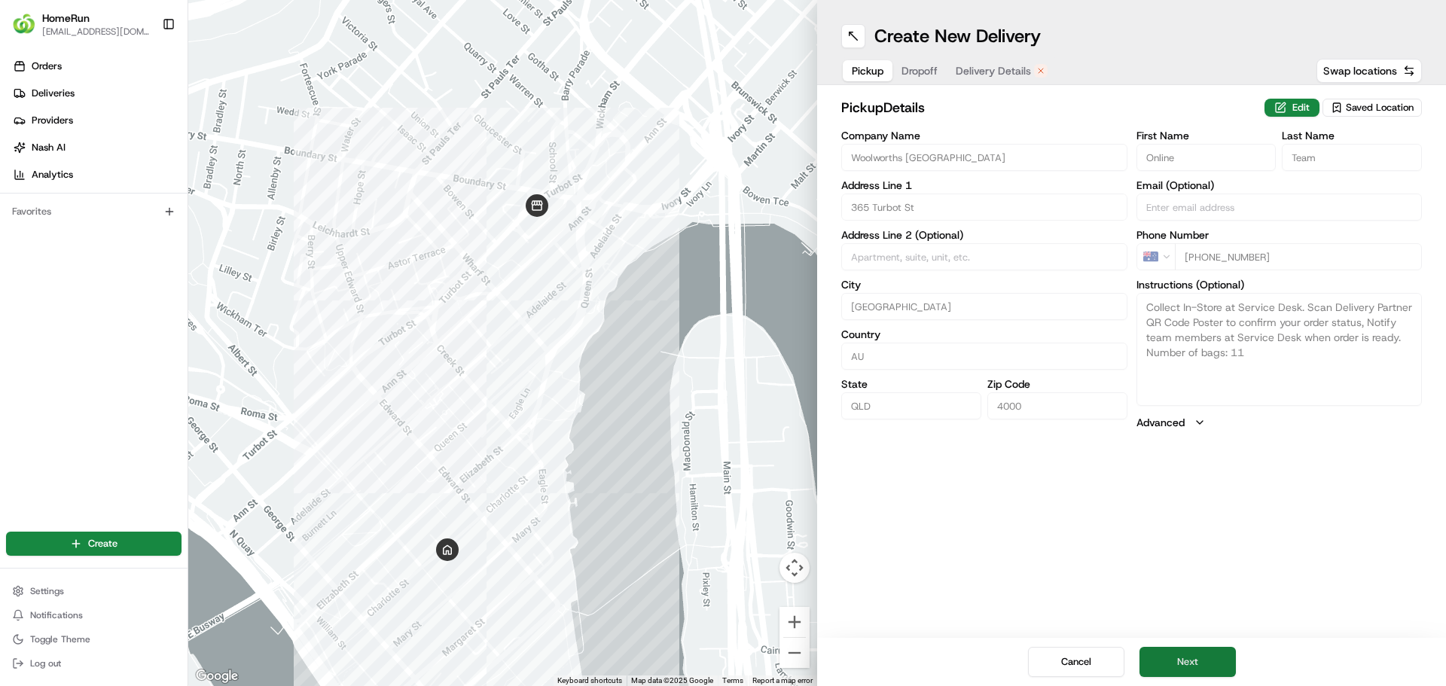
click at [1193, 664] on button "Next" at bounding box center [1188, 662] width 96 height 30
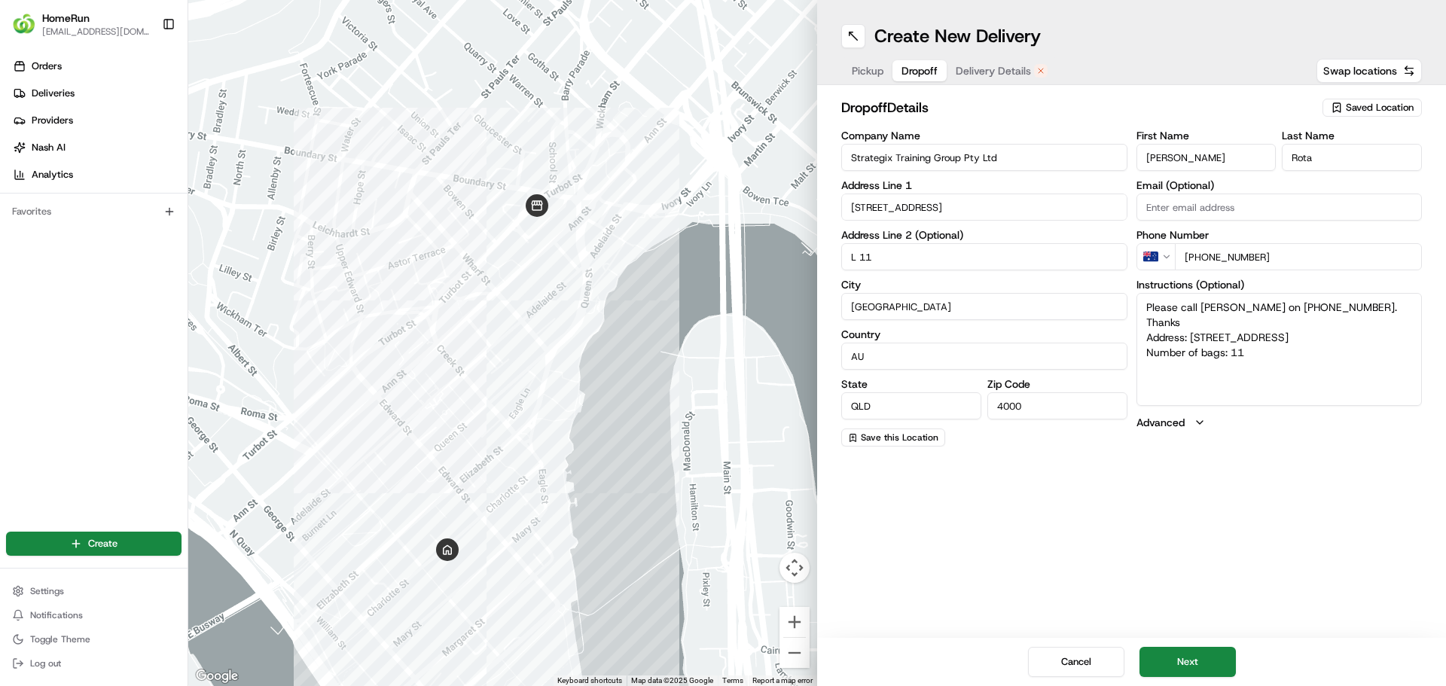
click at [1340, 301] on textarea "Please call Susie on 0474315447. Thanks Address: L 11 119 Charlotte St BRISBANE…" at bounding box center [1280, 349] width 286 height 113
drag, startPoint x: 1314, startPoint y: 304, endPoint x: 1138, endPoint y: 299, distance: 176.3
click at [1138, 299] on textarea "Please call Susie on 0474315447. Thanks Address: L 11 119 Charlotte St BRISBANE…" at bounding box center [1280, 349] width 286 height 113
paste textarea "0433875161 -> Christie Use loading zone out front elam3@woolworths.com.au 11:24…"
click at [1328, 306] on textarea "Please call 0433875161 -> Christie Use loading zone out front elam3@woolworths.…" at bounding box center [1280, 349] width 286 height 113
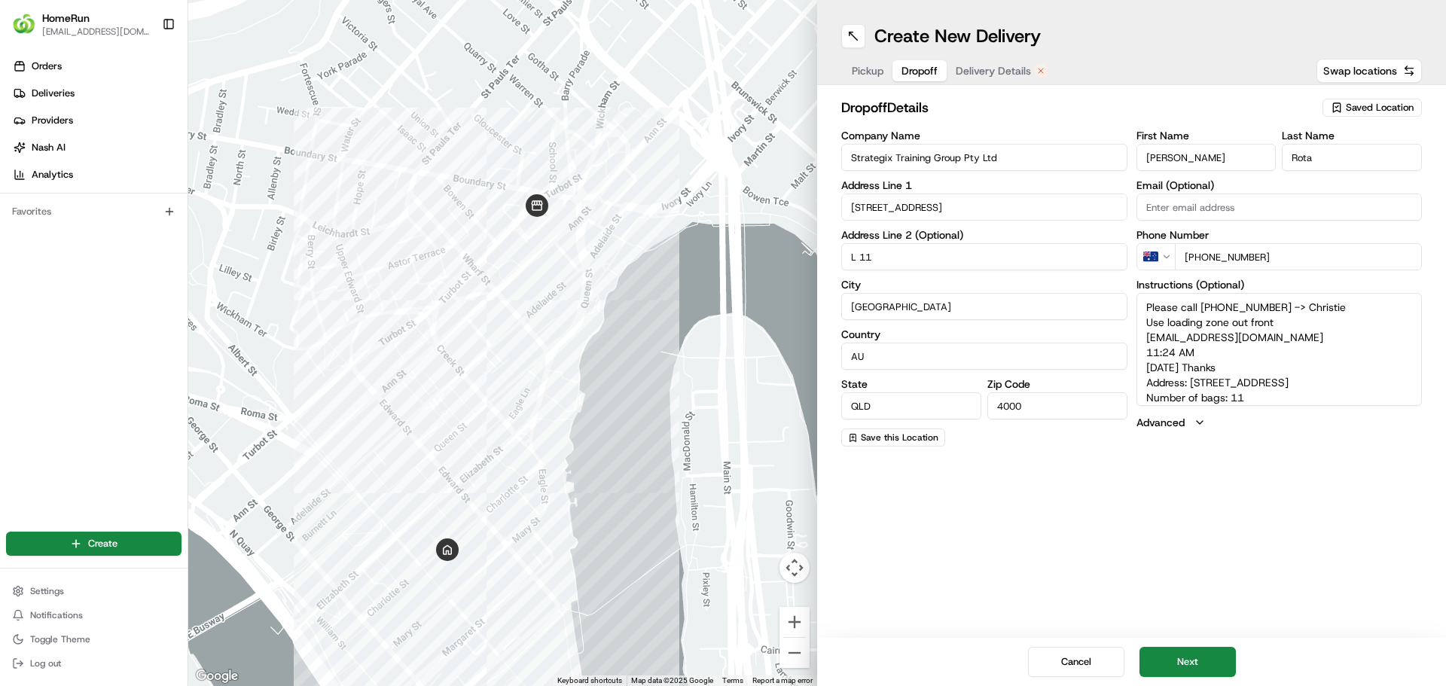
drag, startPoint x: 1299, startPoint y: 340, endPoint x: 1132, endPoint y: 340, distance: 167.2
click at [1132, 340] on div "Company Name Strategix Training Group Pty Ltd Address Line 1 119 Charlotte St A…" at bounding box center [1131, 288] width 581 height 316
click at [1207, 305] on textarea "Thanks Address: L 11 119 Charlotte St BRISBANE CITY QLD Number of bags: 11" at bounding box center [1280, 349] width 286 height 113
drag, startPoint x: 1207, startPoint y: 305, endPoint x: 1093, endPoint y: 304, distance: 114.5
click at [1093, 304] on div "Company Name Strategix Training Group Pty Ltd Address Line 1 119 Charlotte St A…" at bounding box center [1131, 288] width 581 height 316
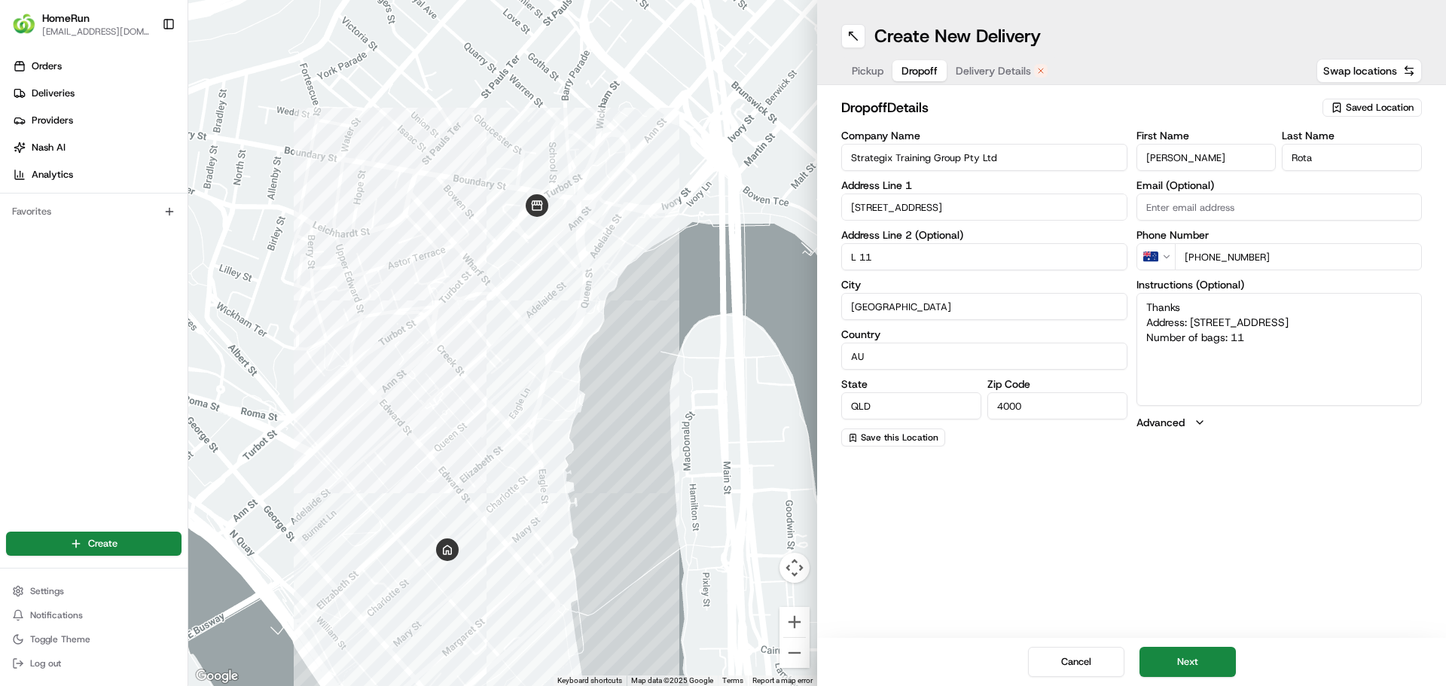
paste textarea "0433875161 -> Christie Or Susie on 0474315447. Use loading zone out front"
click at [1146, 299] on textarea "0433875161 -> Christie Or Susie on 0474315447. Use loading zone out front Addre…" at bounding box center [1280, 349] width 286 height 113
type textarea "Please call [PHONE_NUMBER] -> Christie Or [PERSON_NAME] on 0474315447. Use load…"
click at [1161, 668] on button "Next" at bounding box center [1188, 662] width 96 height 30
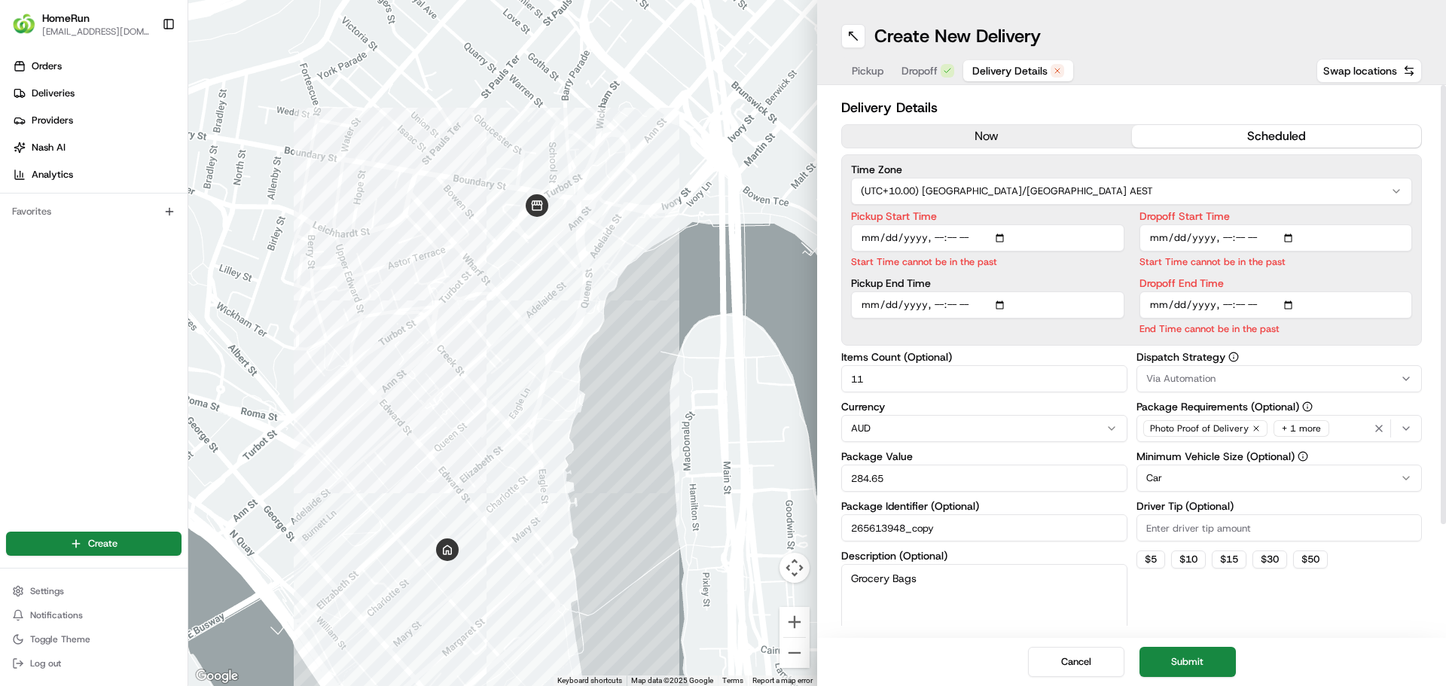
click at [1003, 239] on input "Pickup Start Time" at bounding box center [987, 237] width 273 height 27
click at [1013, 206] on div "Time Zone (UTC+10.00) Australia/Sydney AEST Pickup Start Time Start Time cannot…" at bounding box center [1131, 249] width 581 height 191
click at [992, 137] on button "now" at bounding box center [987, 136] width 290 height 23
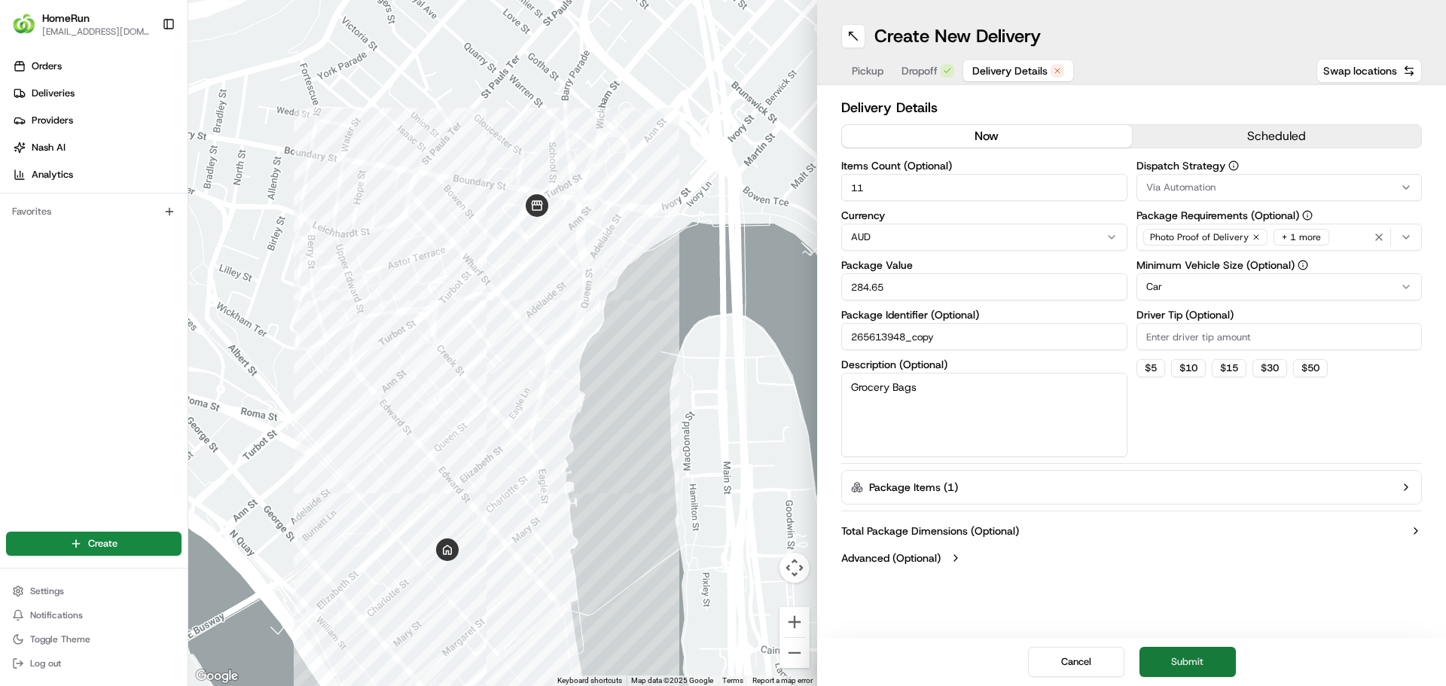
click at [1225, 672] on button "Submit" at bounding box center [1188, 662] width 96 height 30
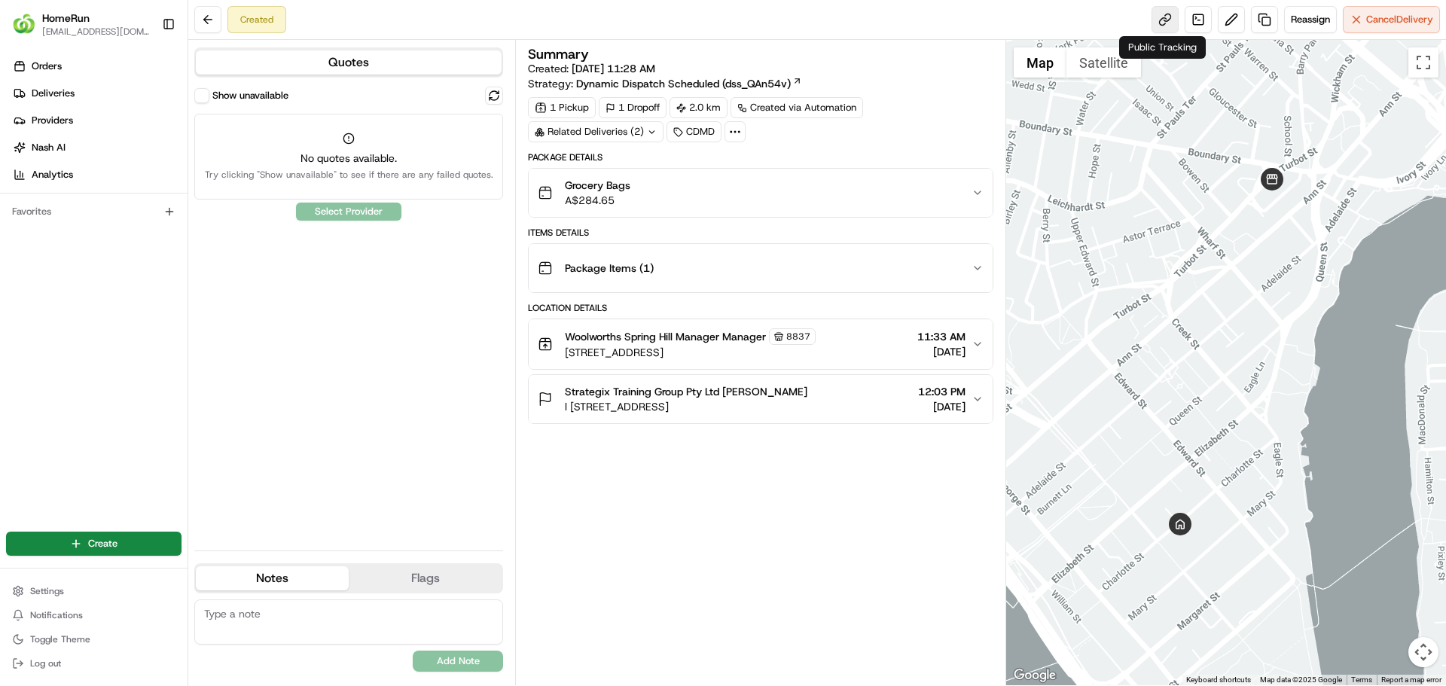
click at [1167, 23] on link at bounding box center [1165, 19] width 27 height 27
click at [493, 92] on button at bounding box center [494, 96] width 18 height 18
click at [498, 88] on button at bounding box center [494, 96] width 18 height 18
click at [209, 102] on div "Show unavailable" at bounding box center [241, 95] width 94 height 15
click at [199, 95] on button "Show unavailable" at bounding box center [201, 95] width 15 height 15
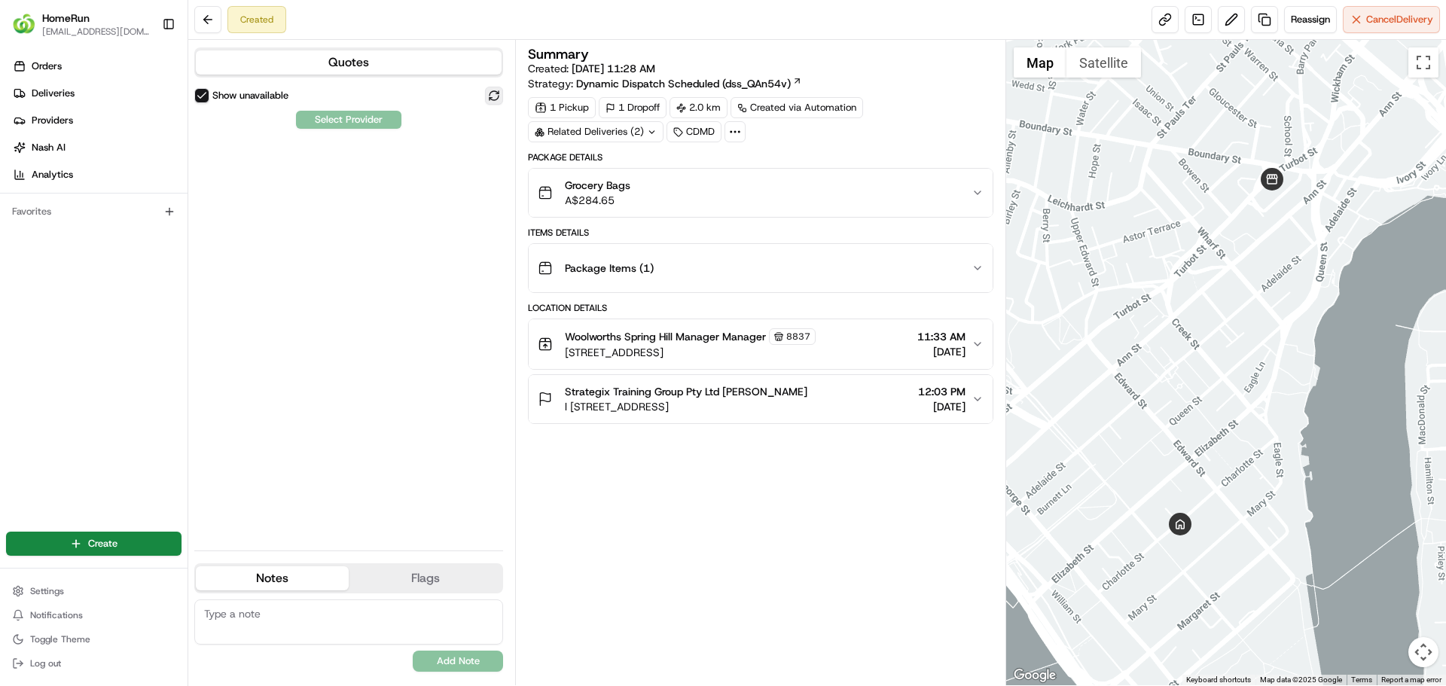
click at [489, 94] on button at bounding box center [494, 96] width 18 height 18
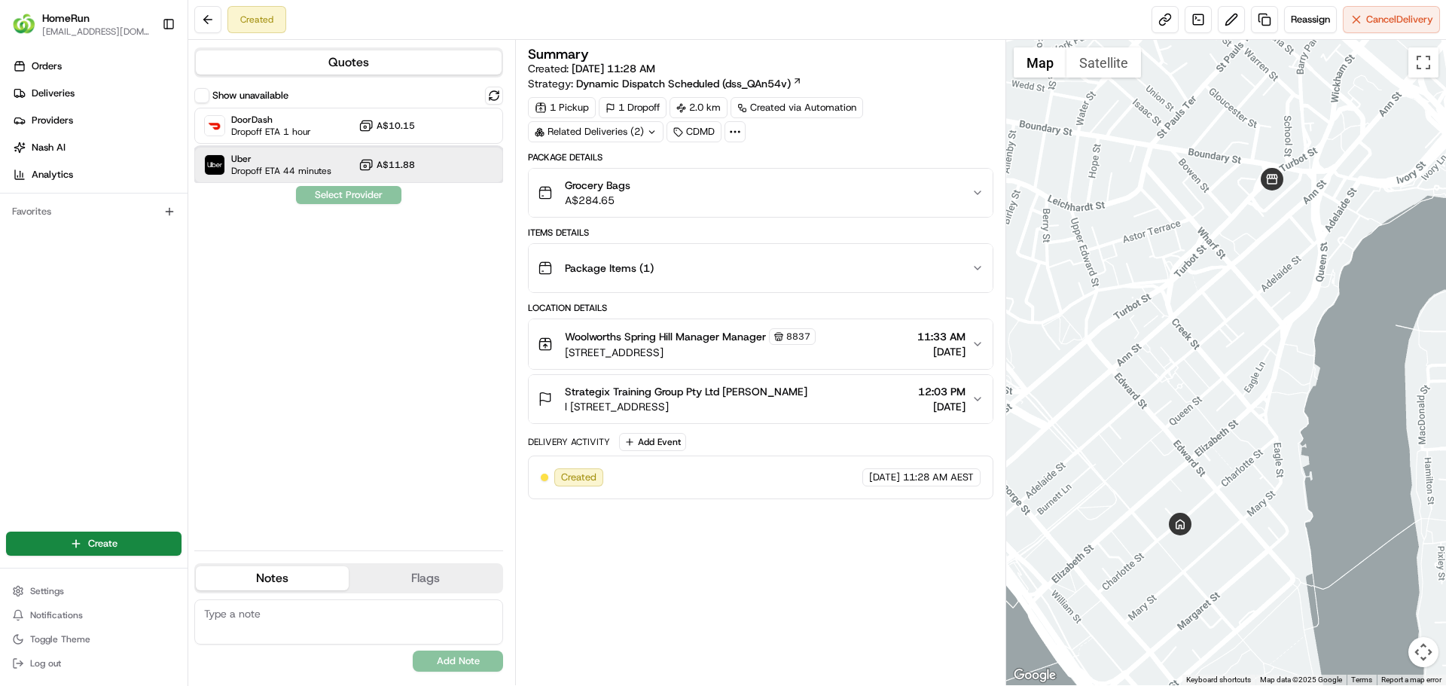
click at [470, 176] on div "Uber Dropoff ETA 44 minutes A$11.88" at bounding box center [348, 165] width 309 height 36
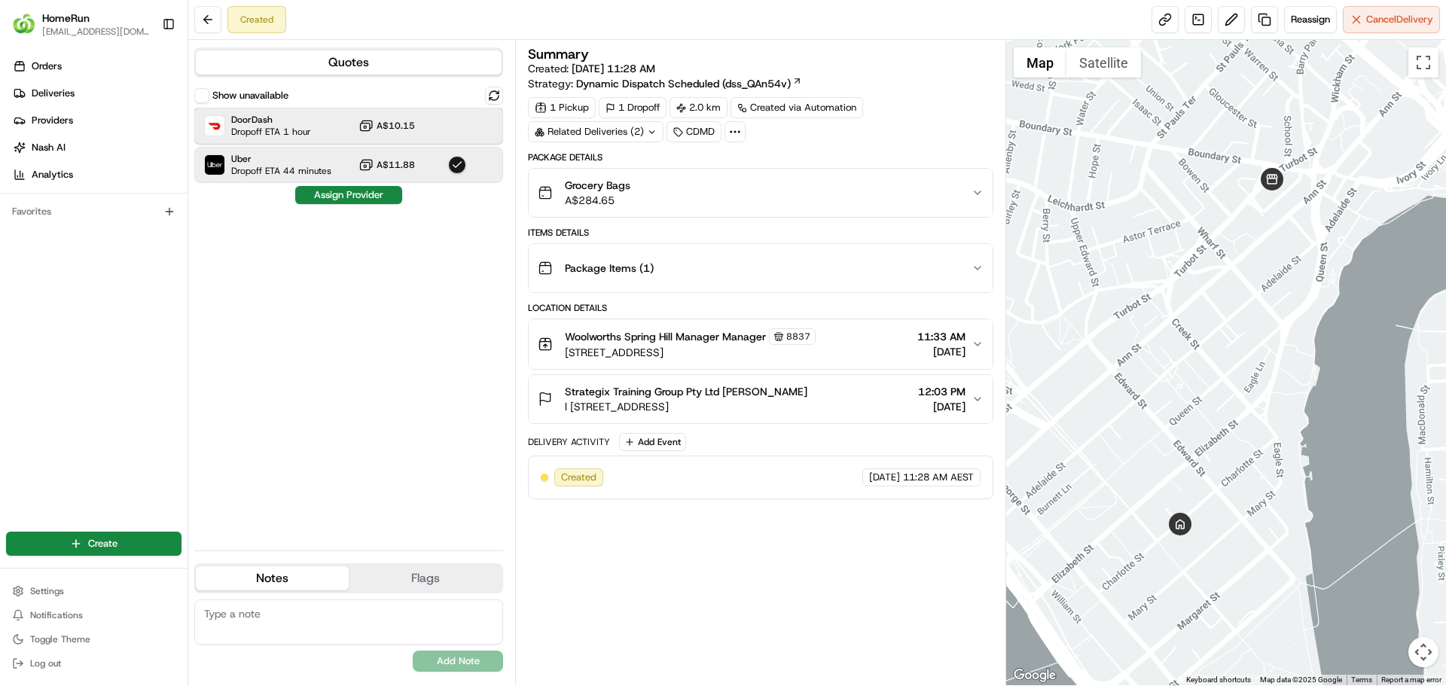
click at [452, 134] on div at bounding box center [457, 126] width 18 height 18
click at [356, 192] on button "Assign Provider" at bounding box center [348, 195] width 107 height 18
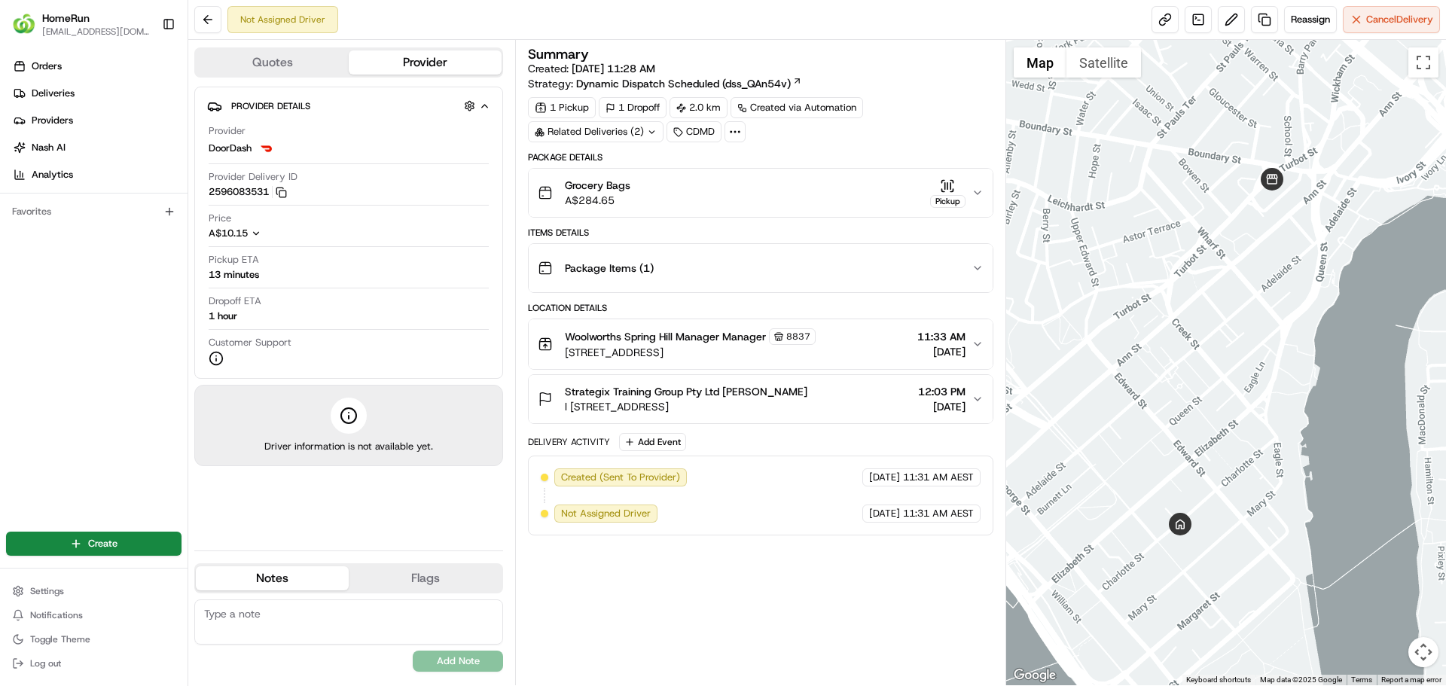
click at [807, 401] on span "l [STREET_ADDRESS]" at bounding box center [686, 406] width 243 height 15
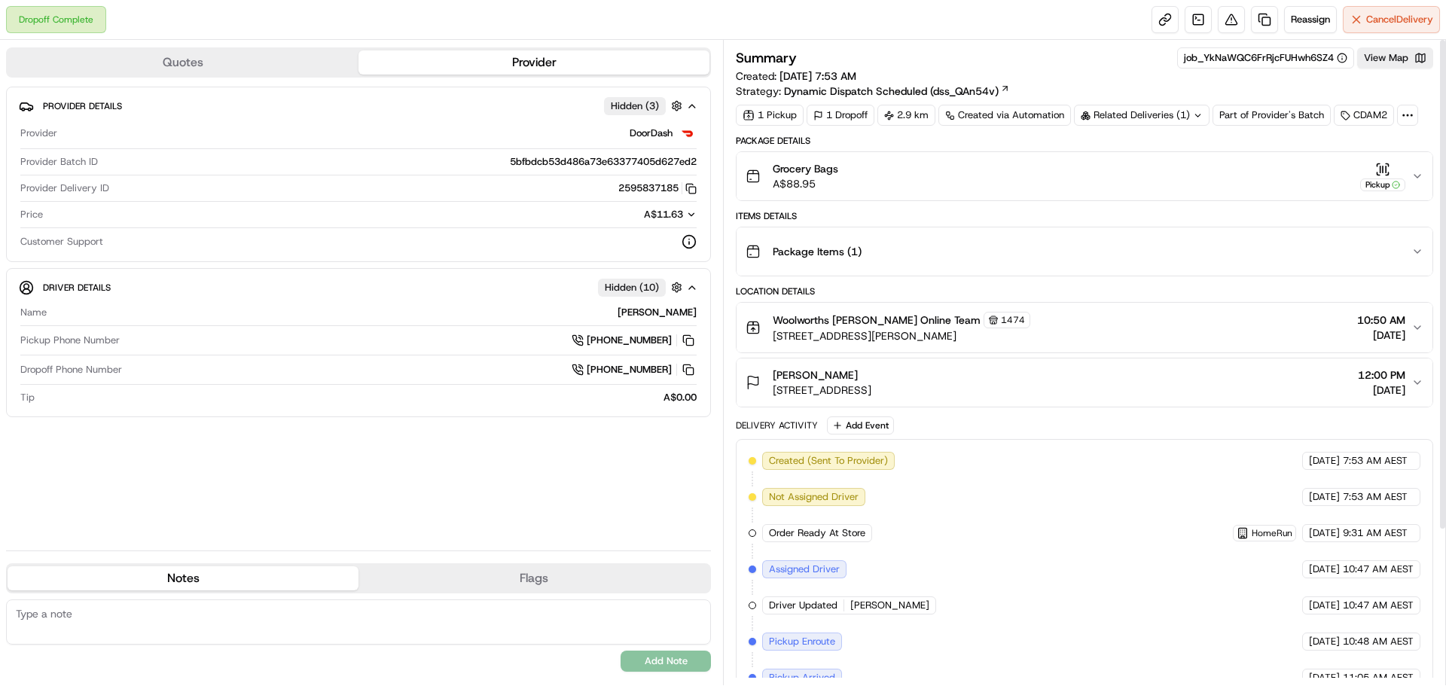
click at [1214, 192] on button "Grocery Bags A$88.95 Pickup" at bounding box center [1085, 176] width 696 height 48
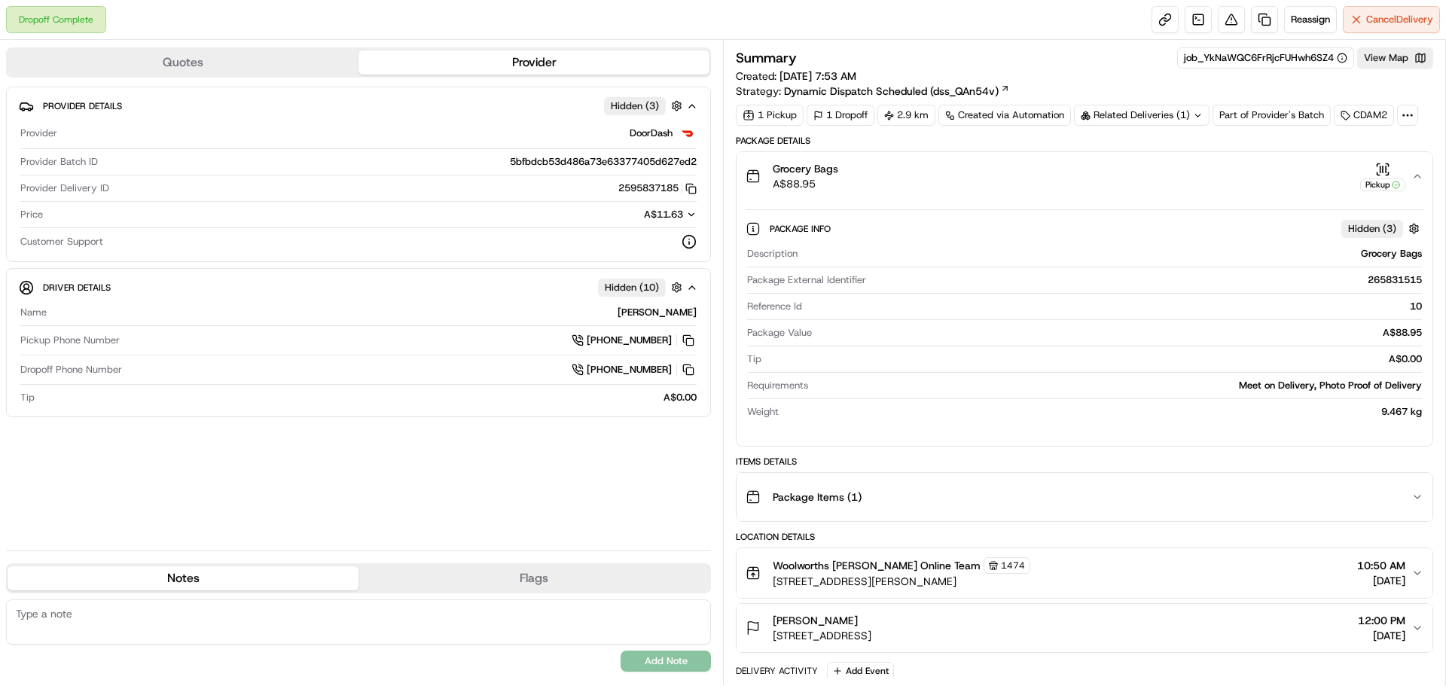
click at [1376, 182] on div "Pickup" at bounding box center [1382, 185] width 45 height 13
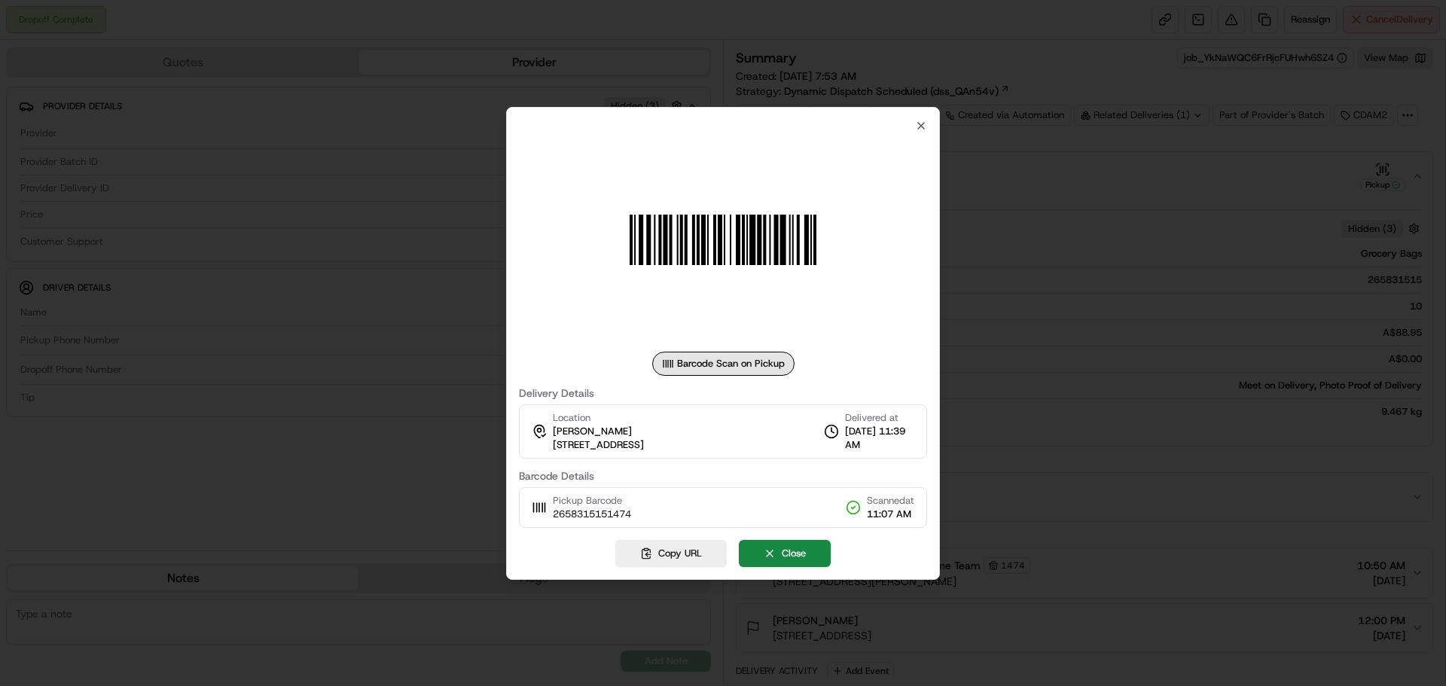
click at [994, 317] on div at bounding box center [723, 343] width 1446 height 686
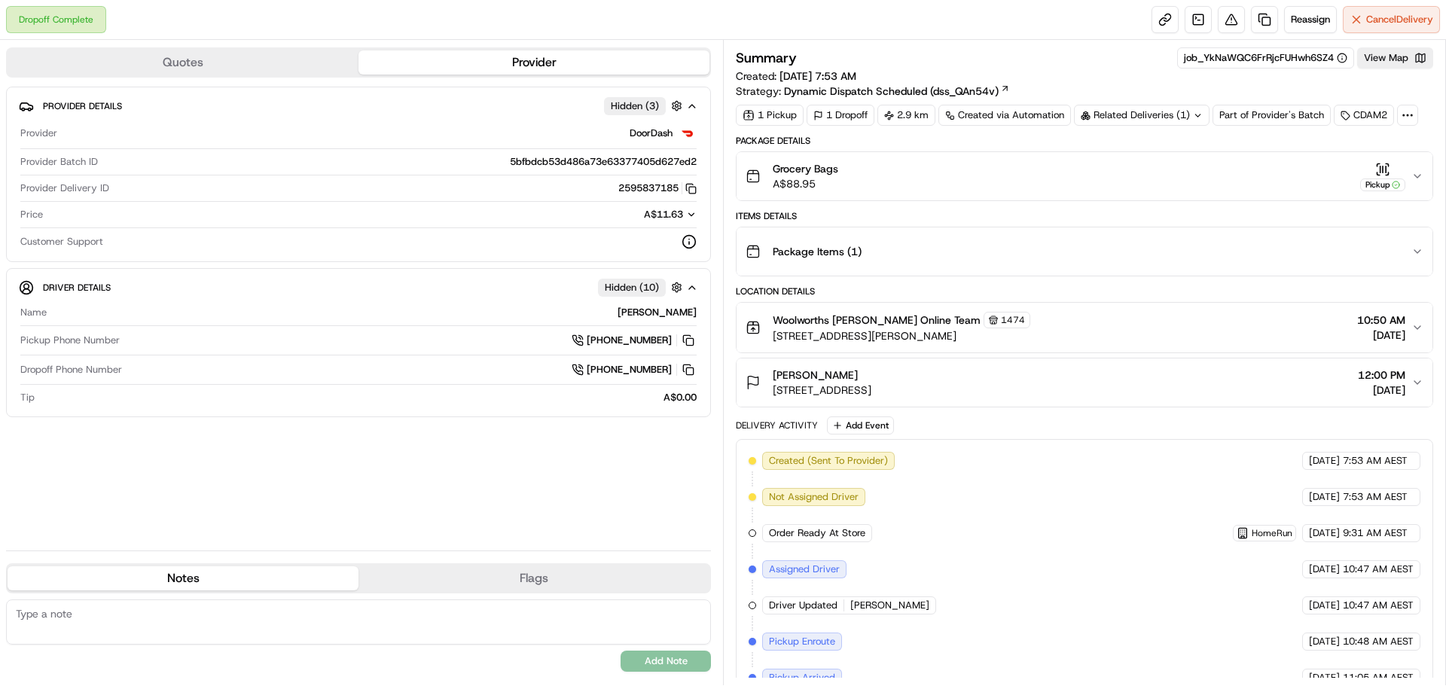
click at [1318, 172] on div "Grocery Bags A$88.95 Pickup" at bounding box center [1079, 176] width 666 height 30
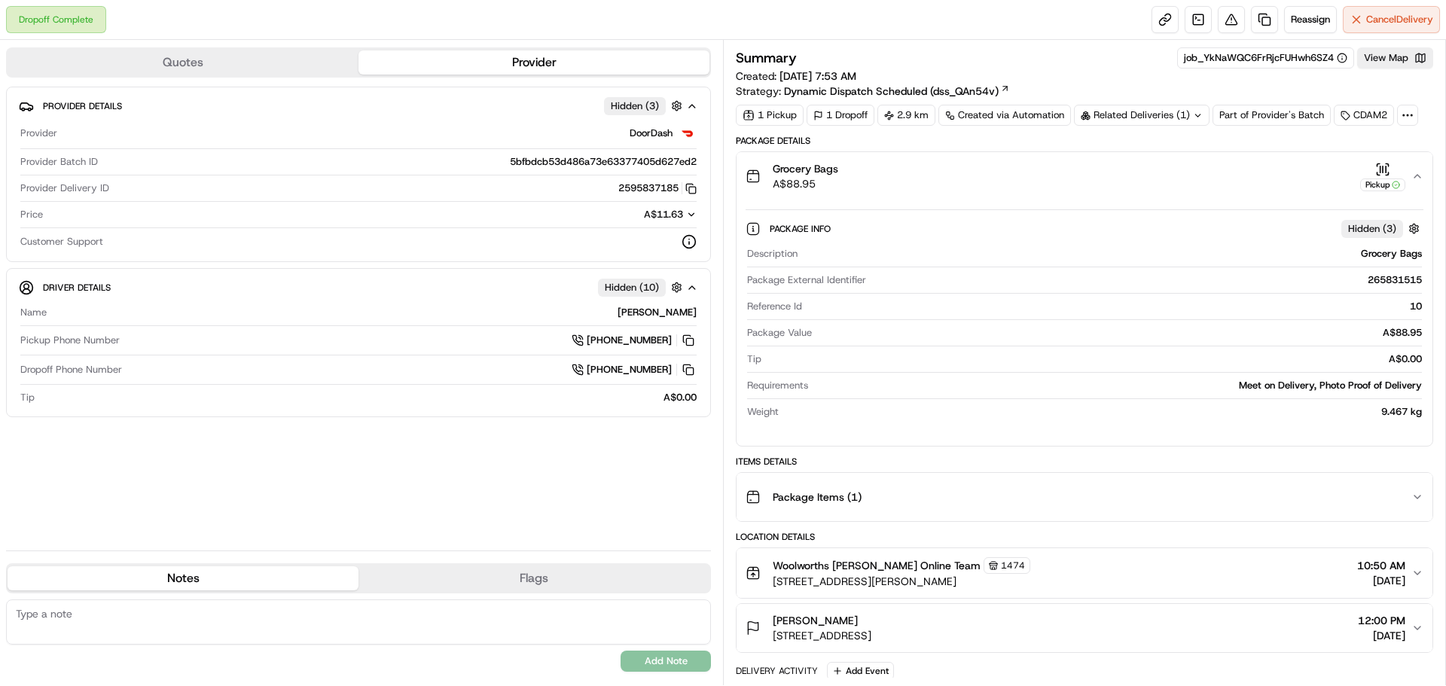
click at [1176, 119] on div "Related Deliveries (1)" at bounding box center [1142, 115] width 136 height 21
click at [1186, 219] on div "Package Info Hidden ( 3 )" at bounding box center [1097, 228] width 654 height 19
click at [1377, 182] on div "Pickup" at bounding box center [1382, 185] width 45 height 13
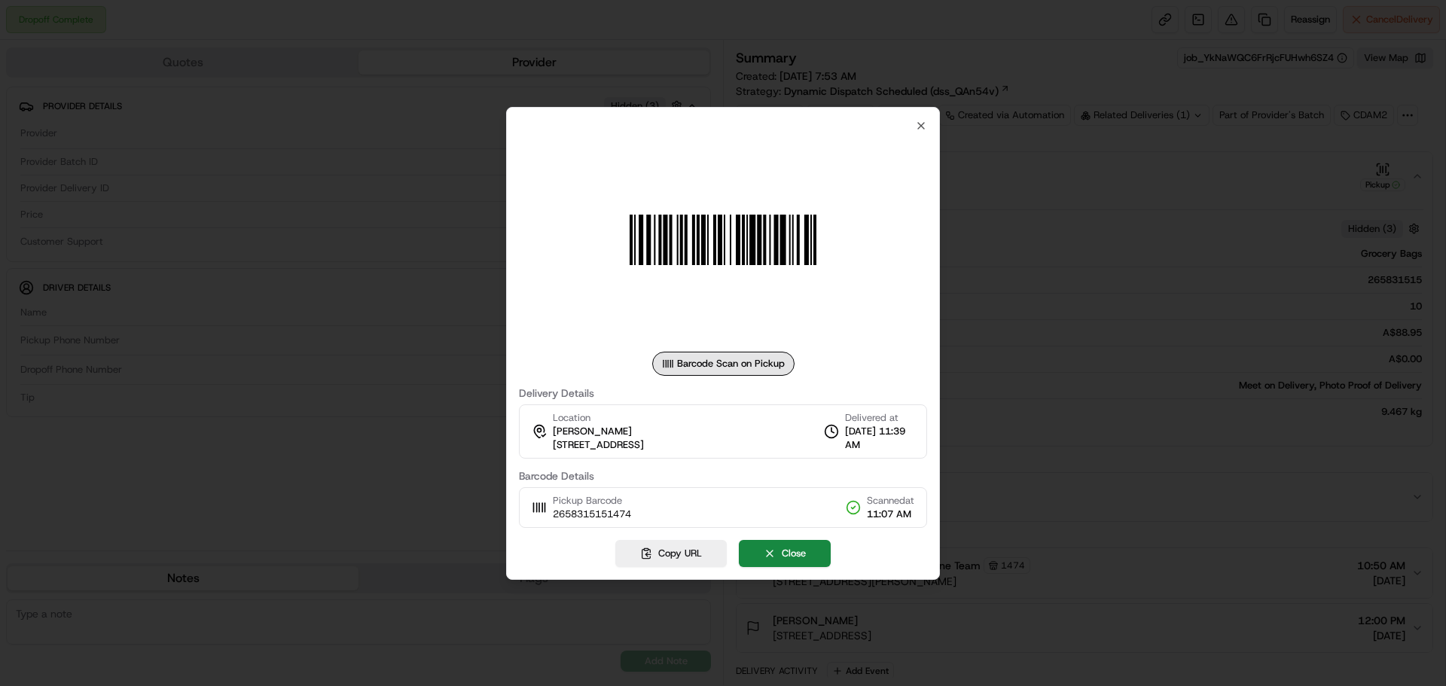
click at [1189, 253] on div at bounding box center [723, 343] width 1446 height 686
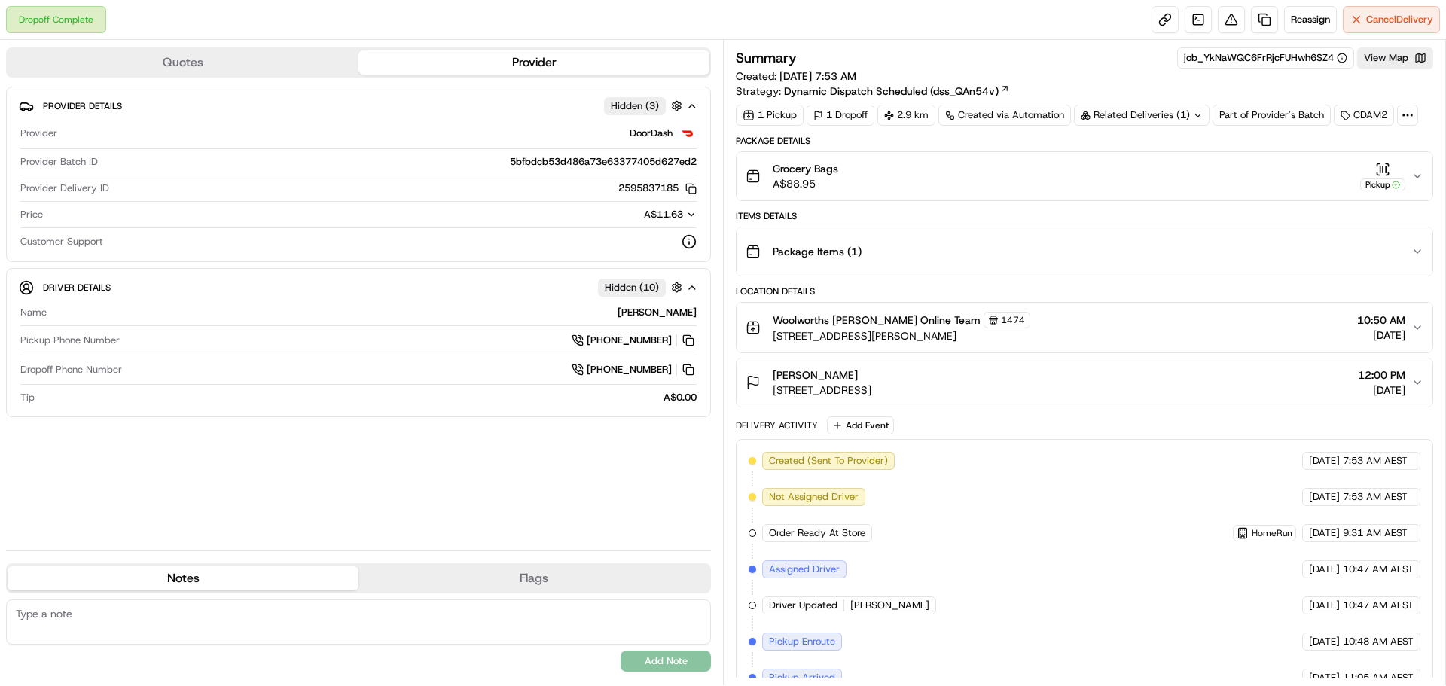
click at [1347, 179] on div "Grocery Bags A$88.95 Pickup" at bounding box center [1079, 176] width 666 height 30
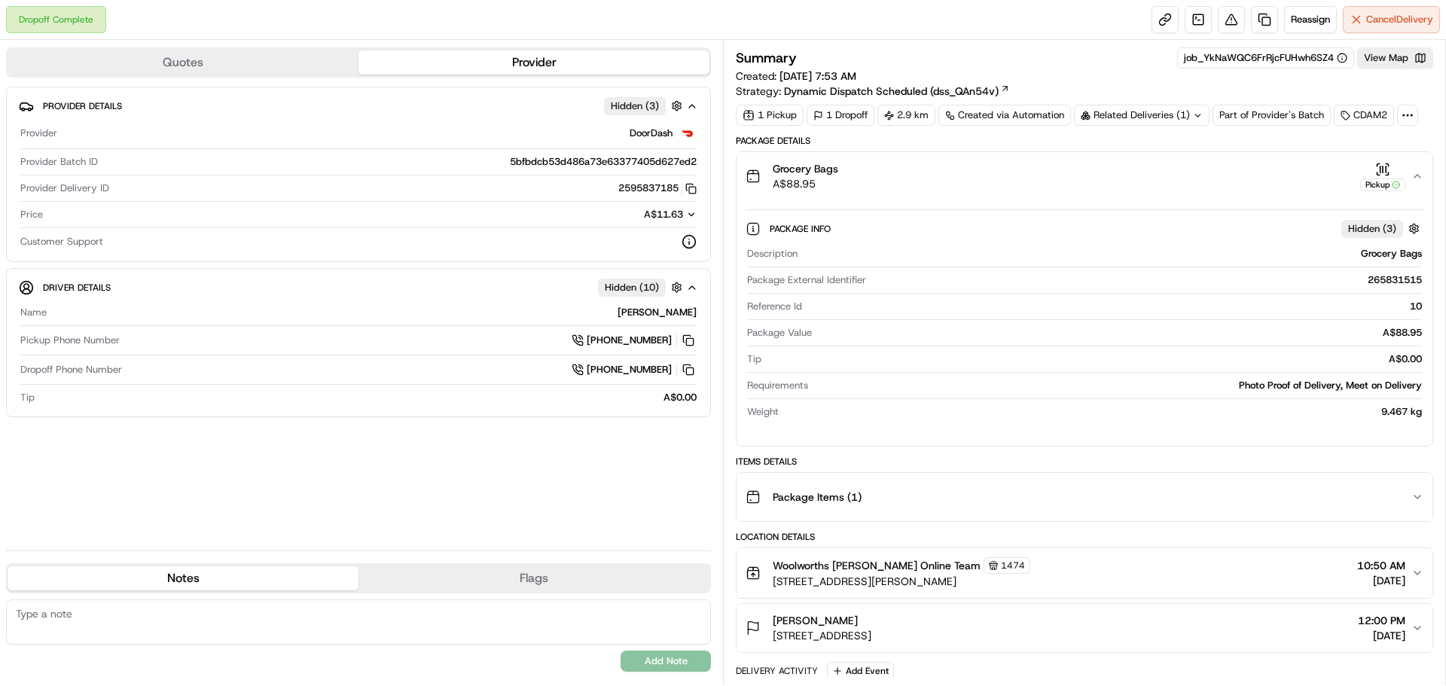
click at [1422, 173] on icon "button" at bounding box center [1418, 176] width 12 height 12
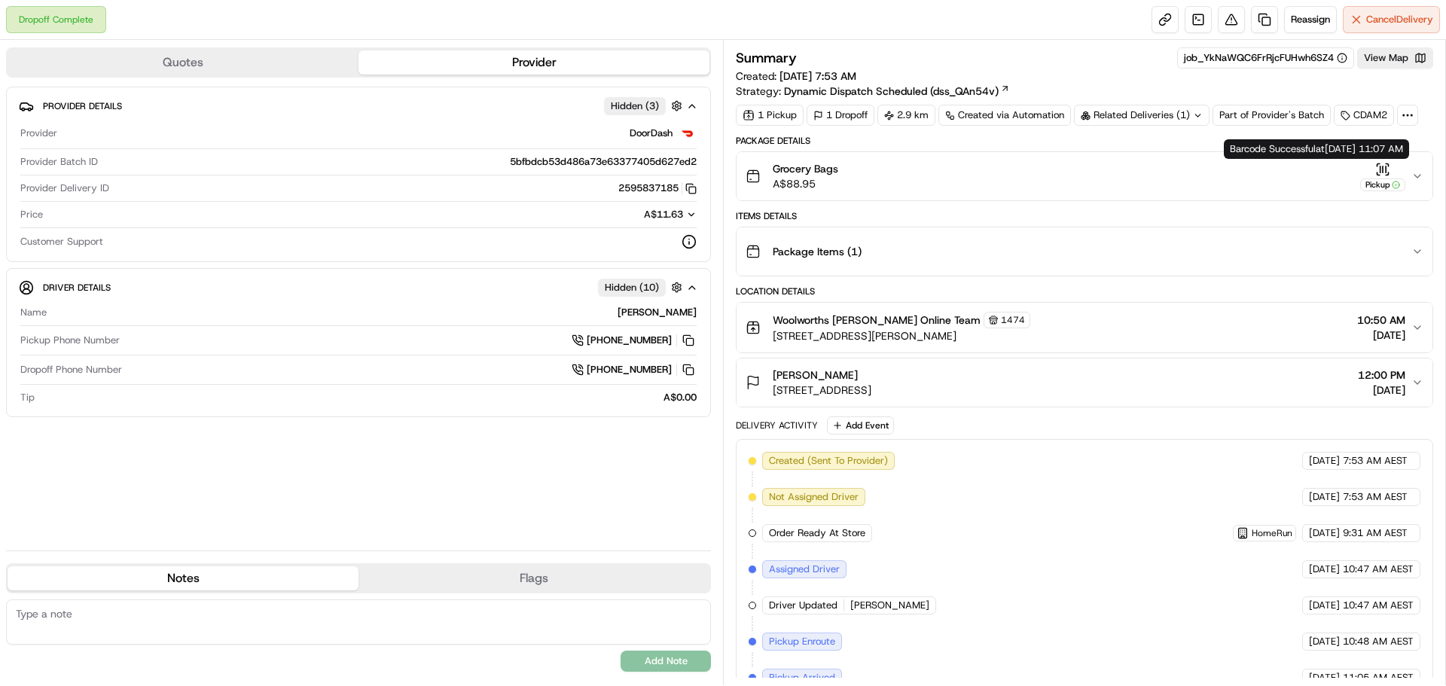
click at [1391, 172] on div "Pickup" at bounding box center [1382, 176] width 45 height 29
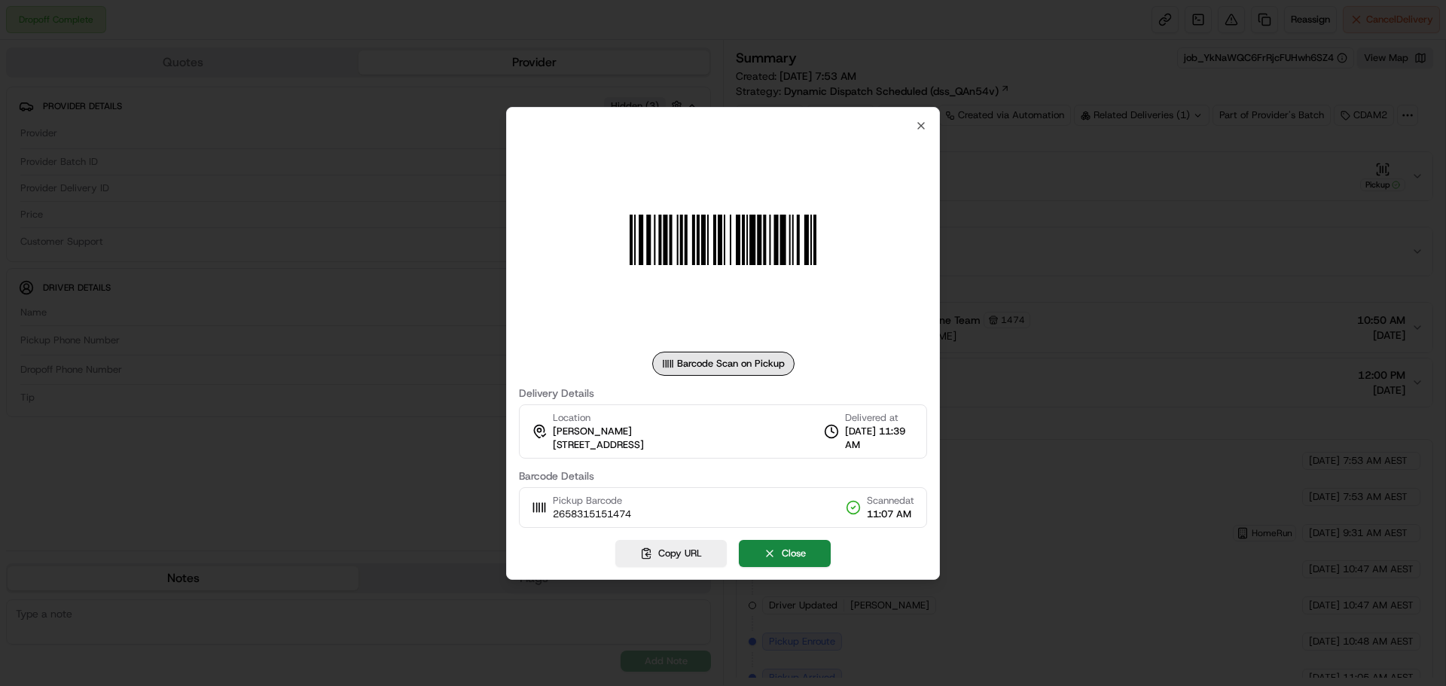
click at [1268, 182] on div at bounding box center [723, 343] width 1446 height 686
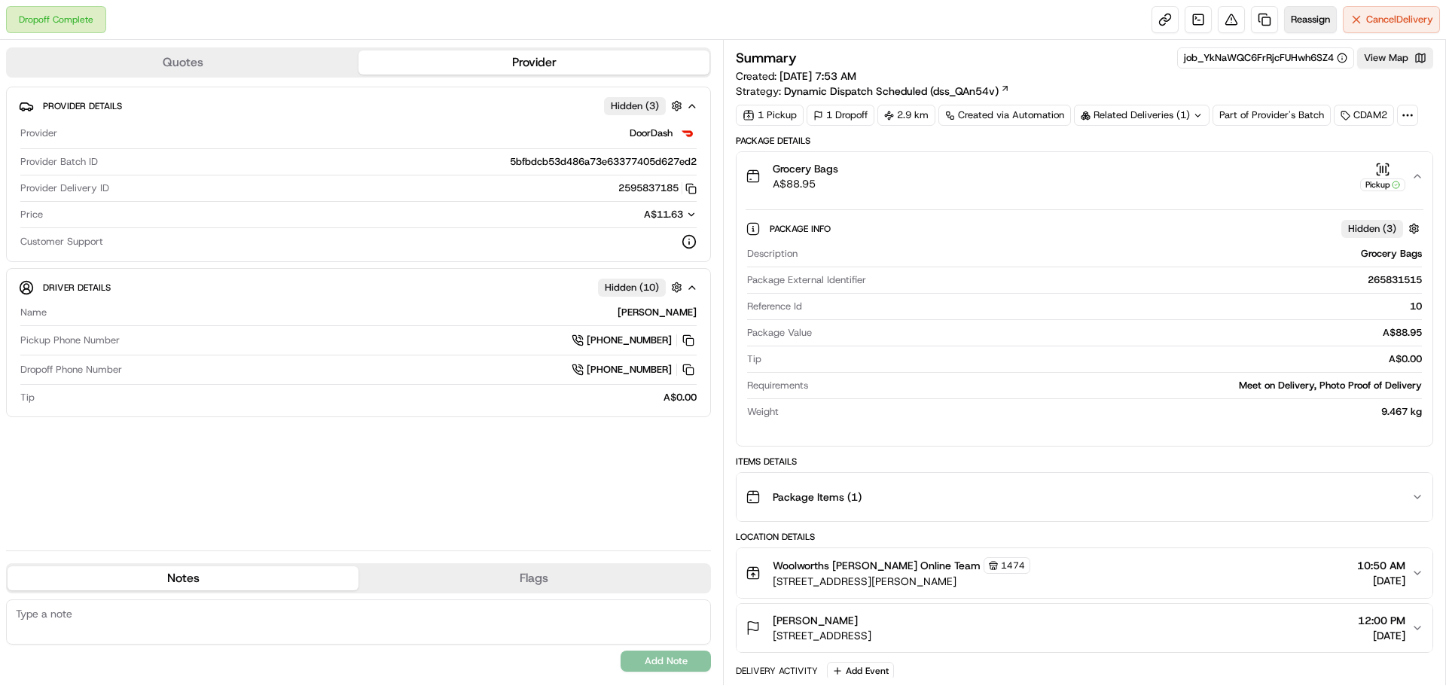
click at [1313, 22] on span "Reassign" at bounding box center [1310, 20] width 39 height 14
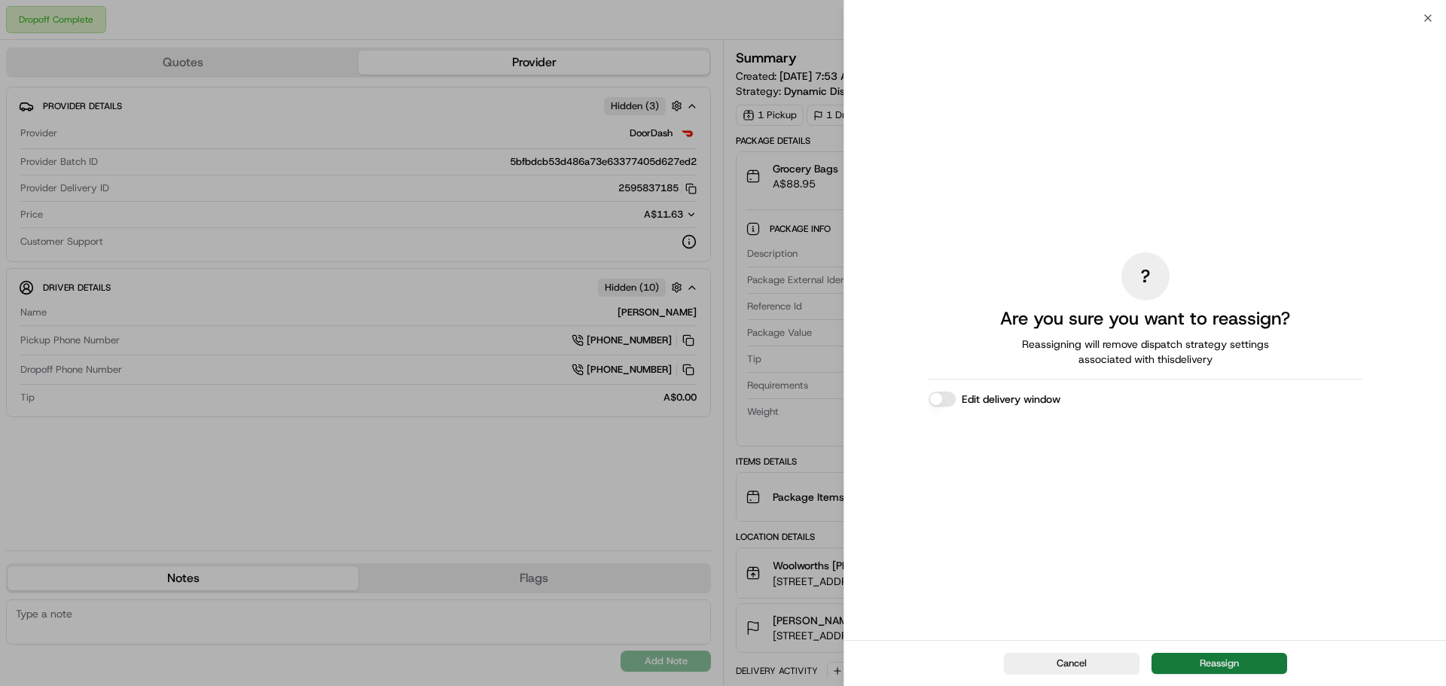
click at [1201, 659] on button "Reassign" at bounding box center [1220, 663] width 136 height 21
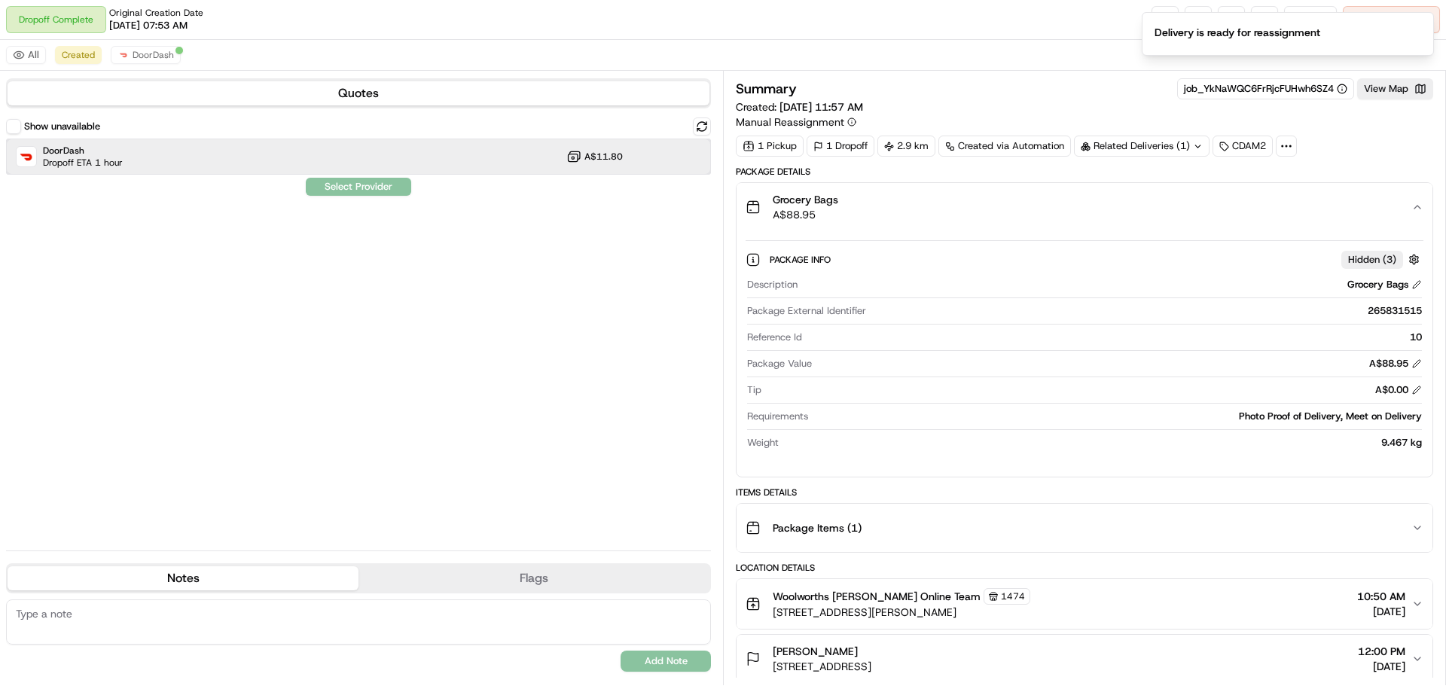
click at [446, 166] on div "DoorDash Dropoff ETA 1 hour A$11.80" at bounding box center [358, 157] width 705 height 36
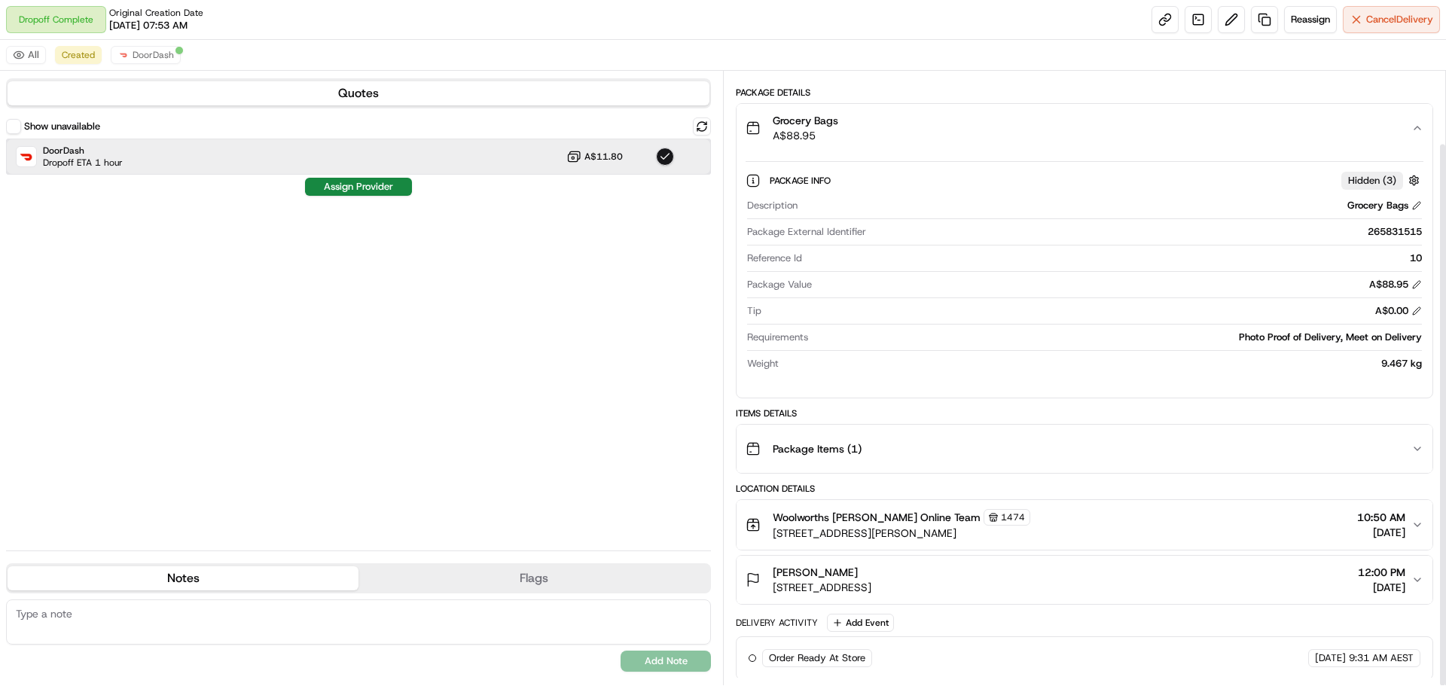
scroll to position [81, 0]
click at [353, 189] on button "Assign Provider" at bounding box center [358, 187] width 107 height 18
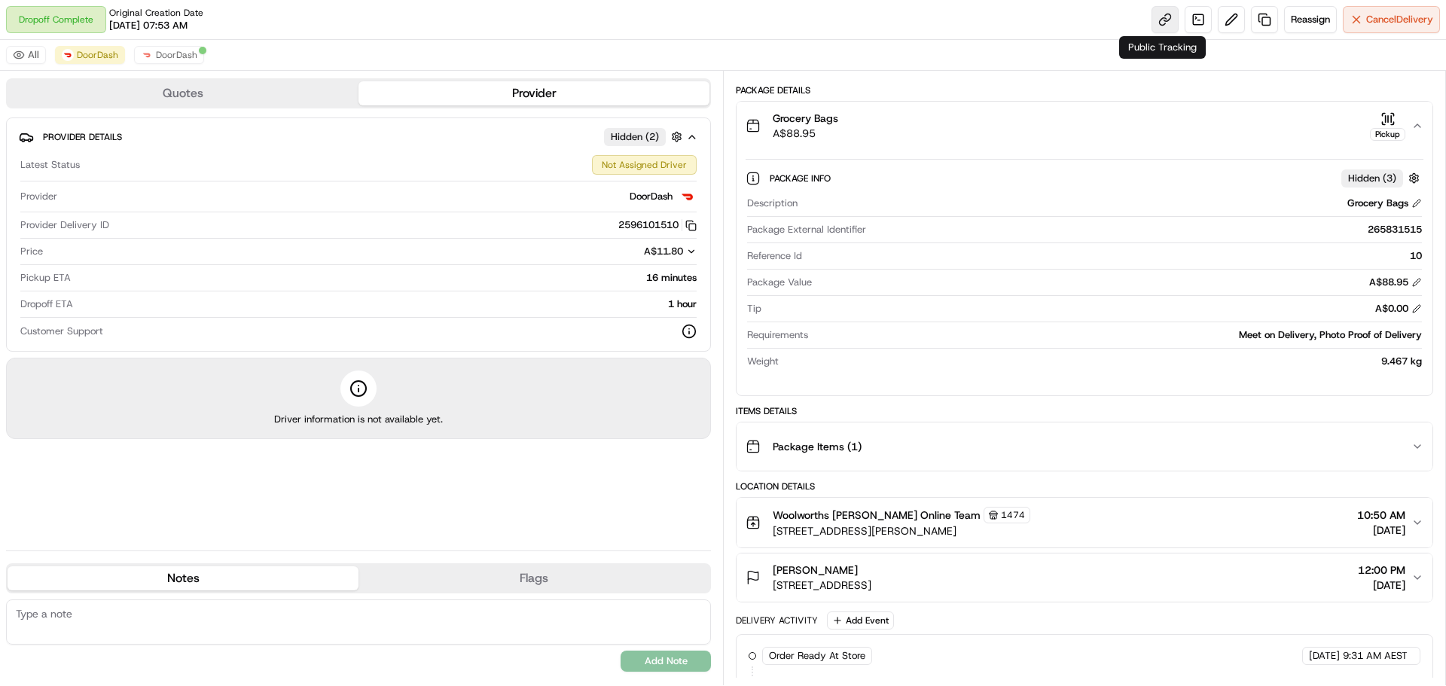
click at [1164, 23] on link at bounding box center [1165, 19] width 27 height 27
